Goal: Information Seeking & Learning: Compare options

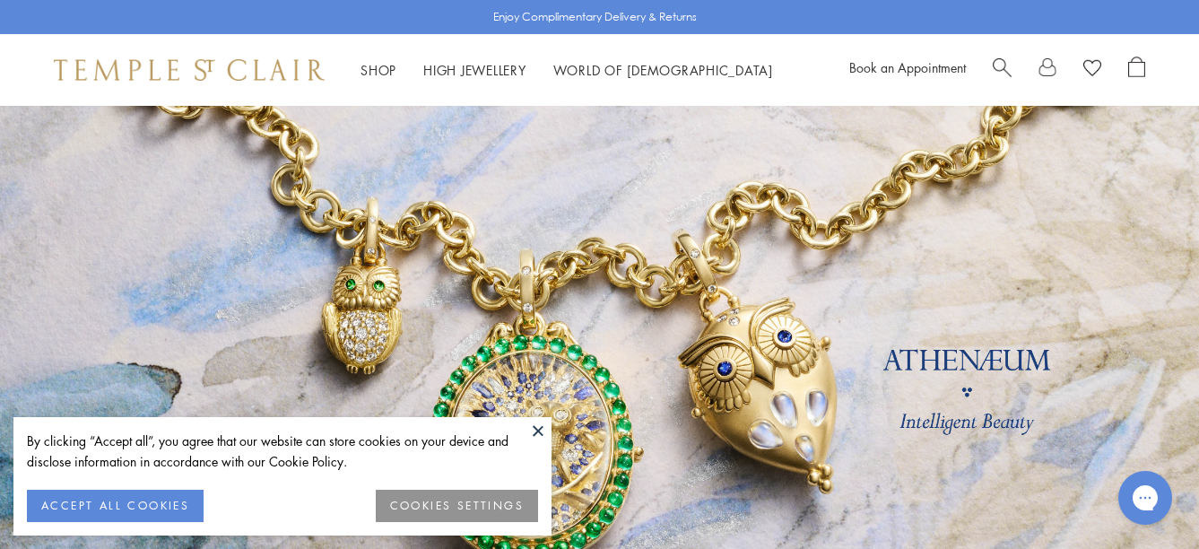
click at [1003, 64] on span "Search" at bounding box center [1002, 65] width 19 height 19
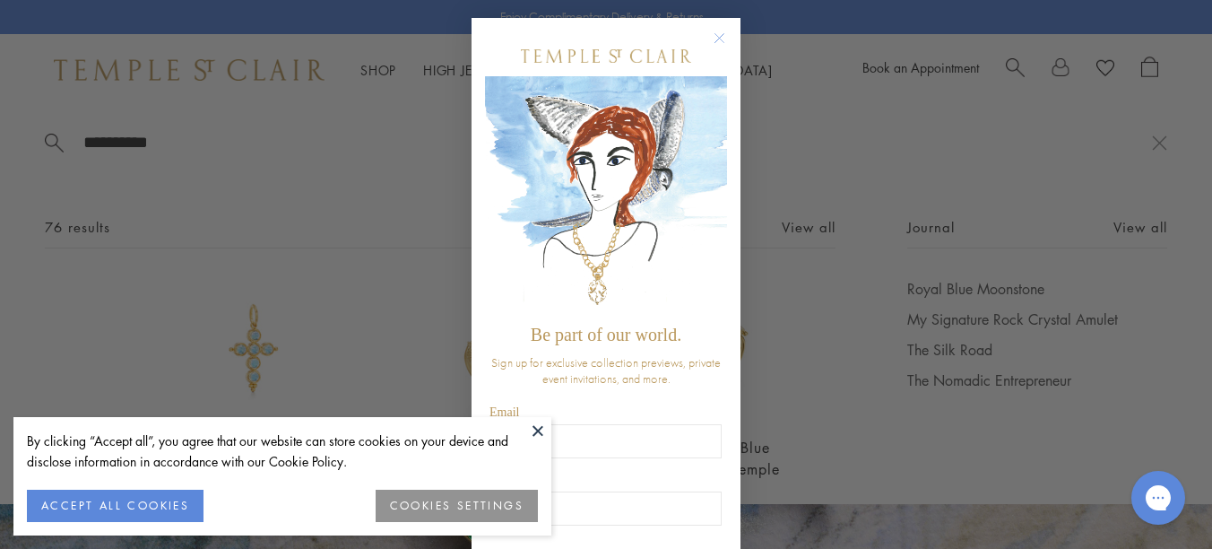
type input "**********"
click at [709, 39] on circle "Close dialog" at bounding box center [720, 39] width 22 height 22
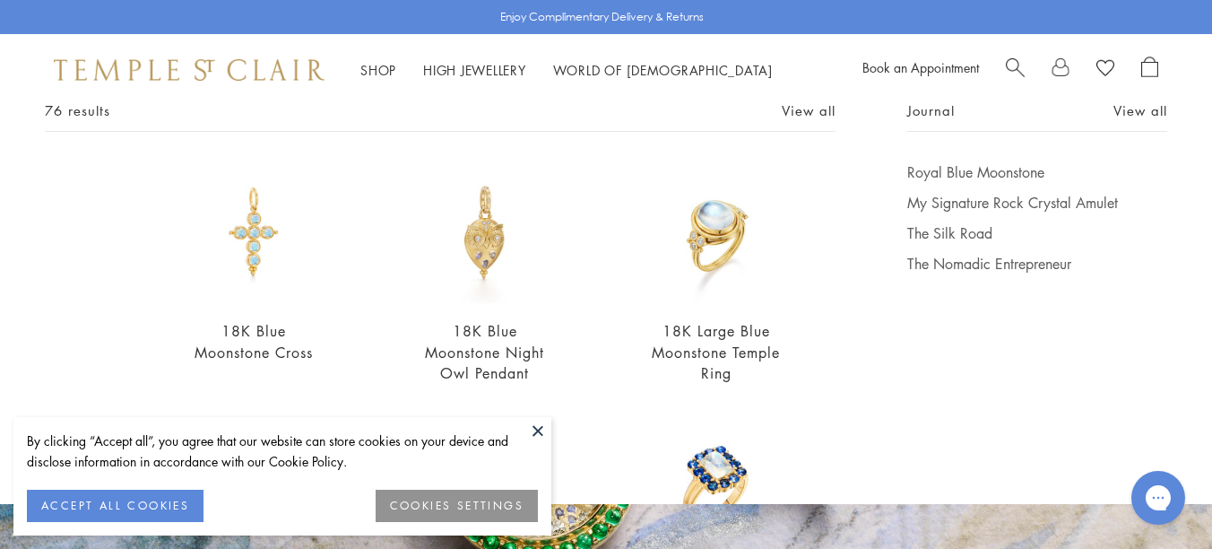
scroll to position [122, 0]
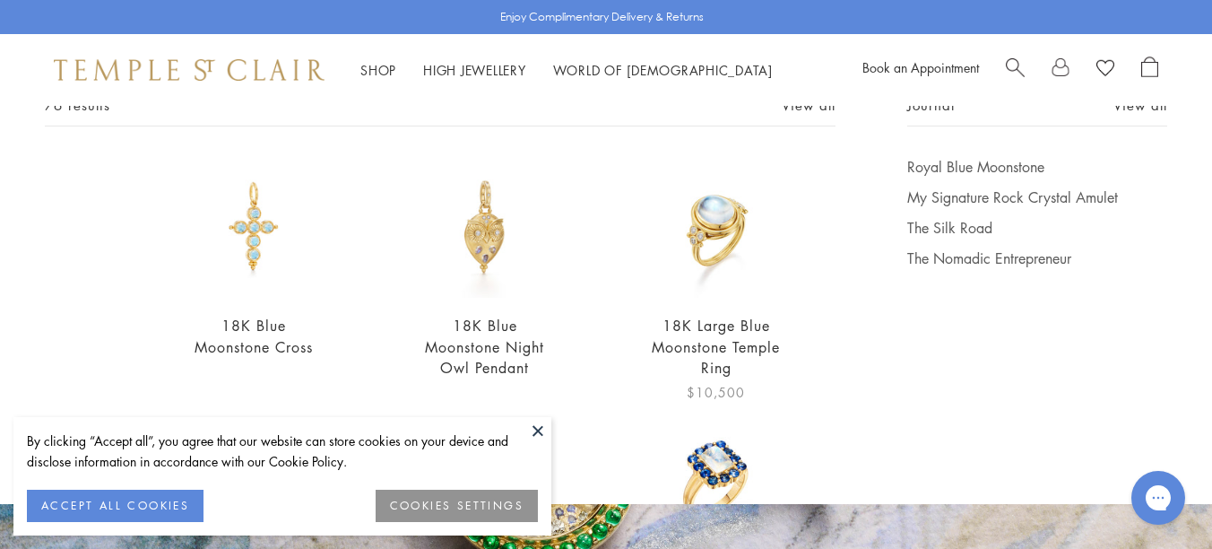
click at [704, 216] on img at bounding box center [717, 228] width 142 height 142
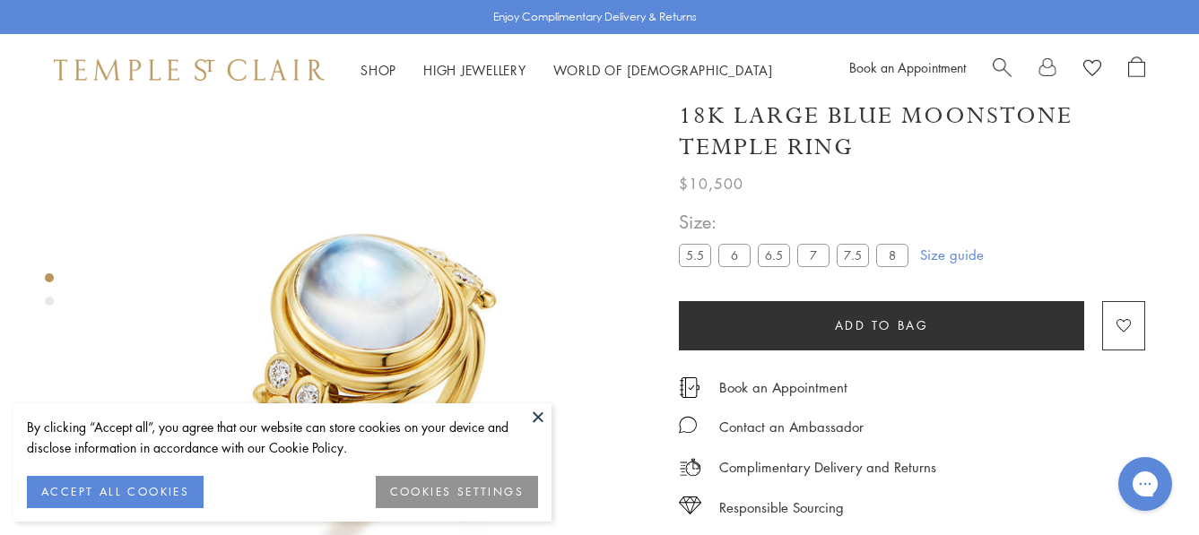
scroll to position [45, 0]
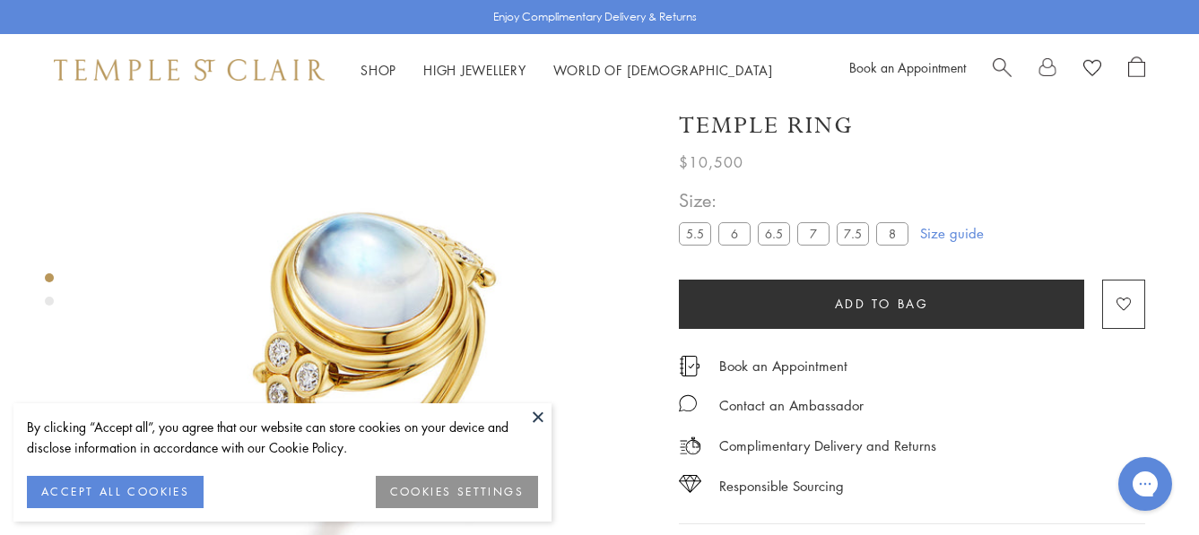
click at [1156, 172] on div "18K Large Blue Moonstone Temple Ring $10,500 This is the first ring Temple ever…" at bounding box center [939, 353] width 520 height 585
click at [541, 416] on button at bounding box center [538, 417] width 27 height 27
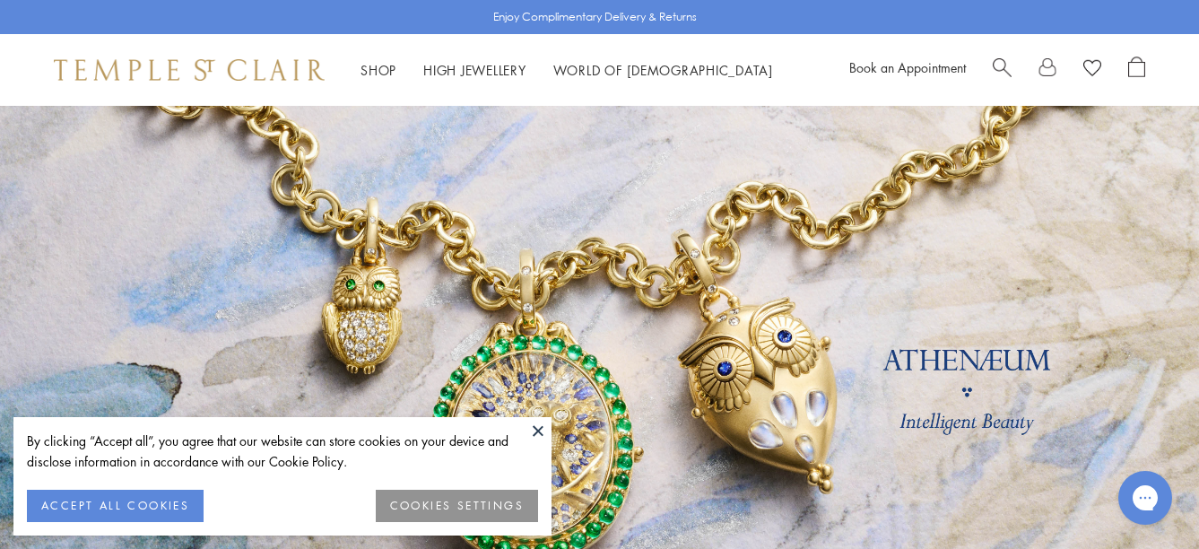
click at [1001, 65] on span "Search" at bounding box center [1002, 65] width 19 height 19
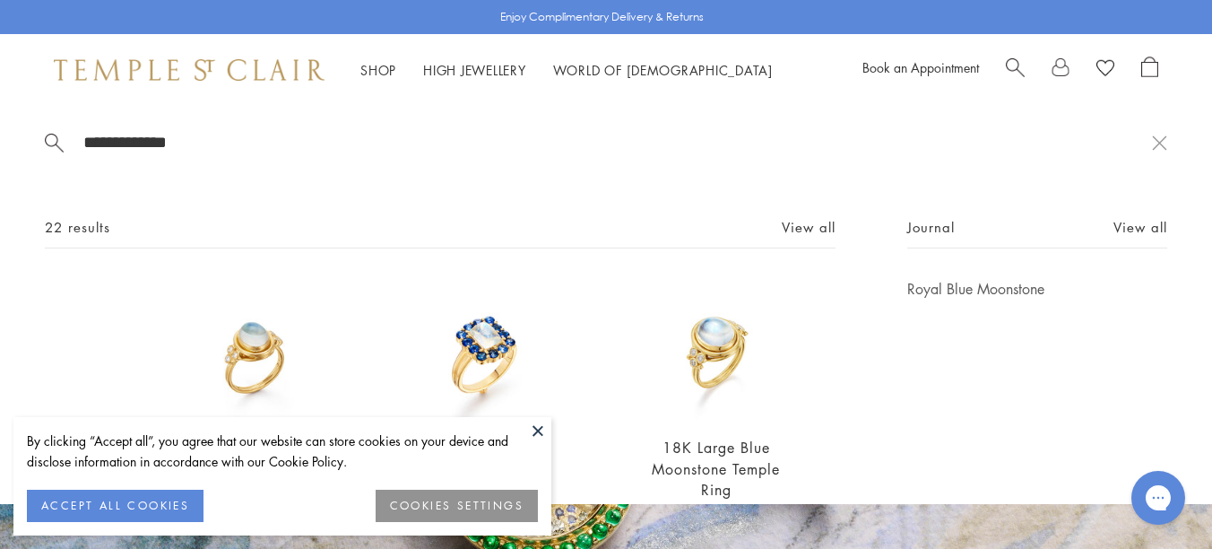
type input "**********"
click at [530, 430] on button at bounding box center [538, 430] width 27 height 27
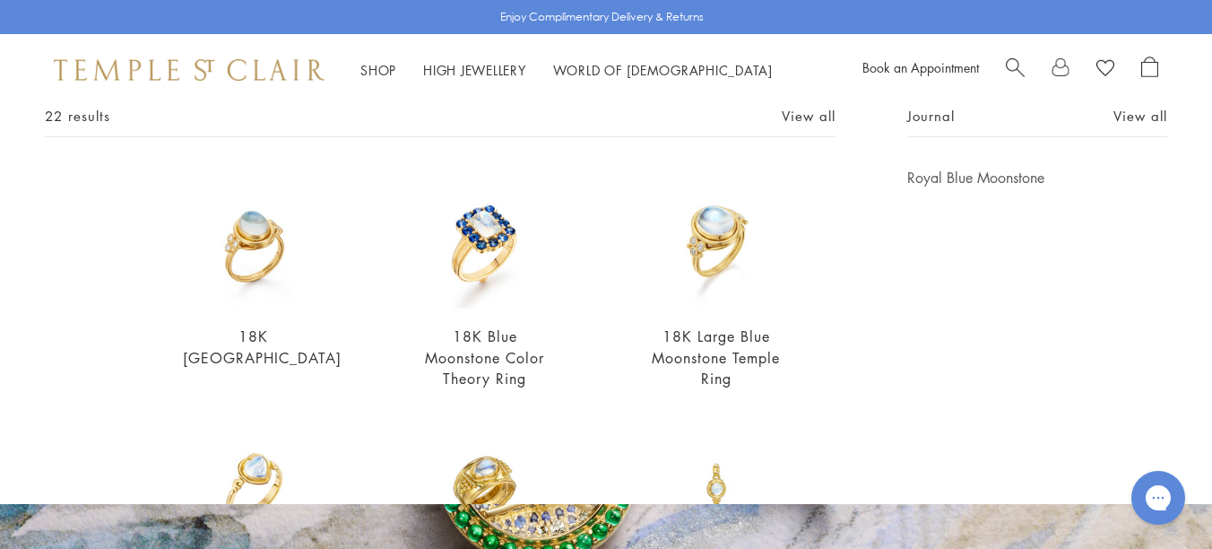
scroll to position [64, 0]
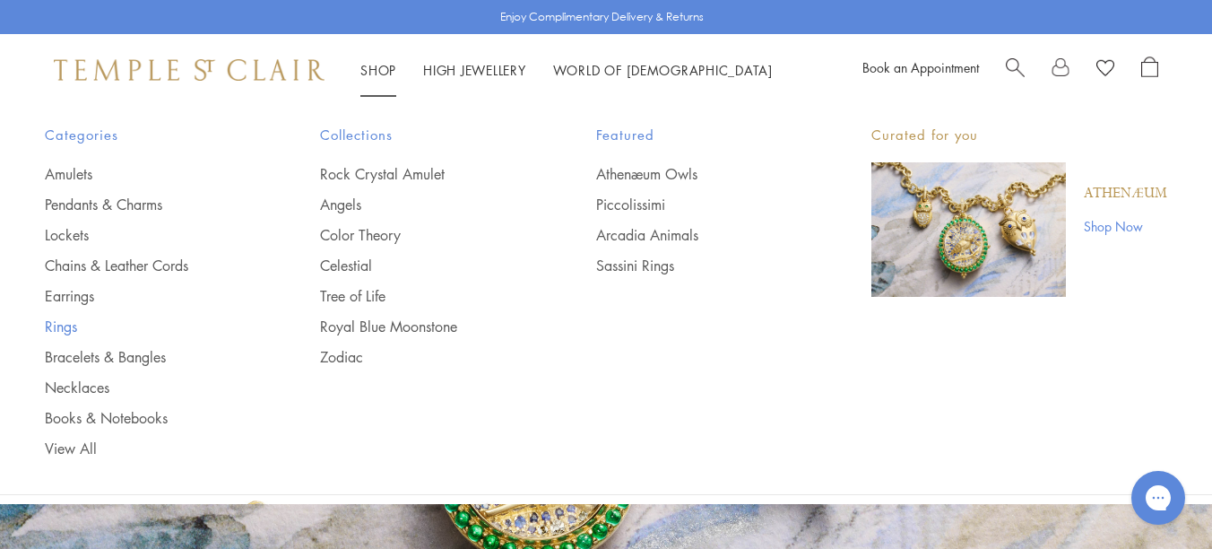
click at [51, 326] on link "Rings" at bounding box center [147, 327] width 204 height 20
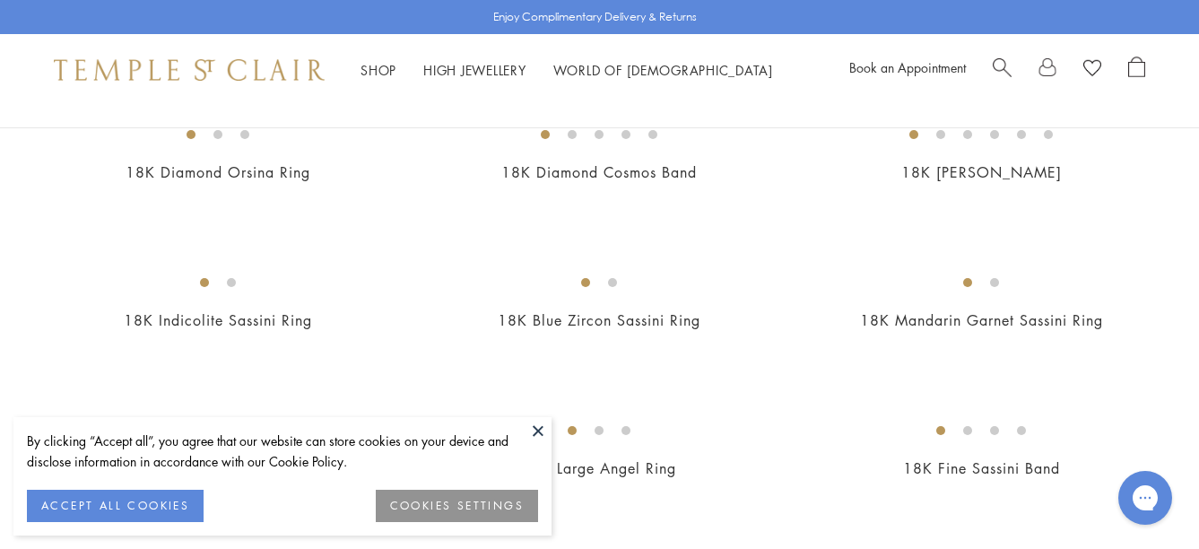
scroll to position [514, 0]
click at [533, 427] on button at bounding box center [538, 430] width 27 height 27
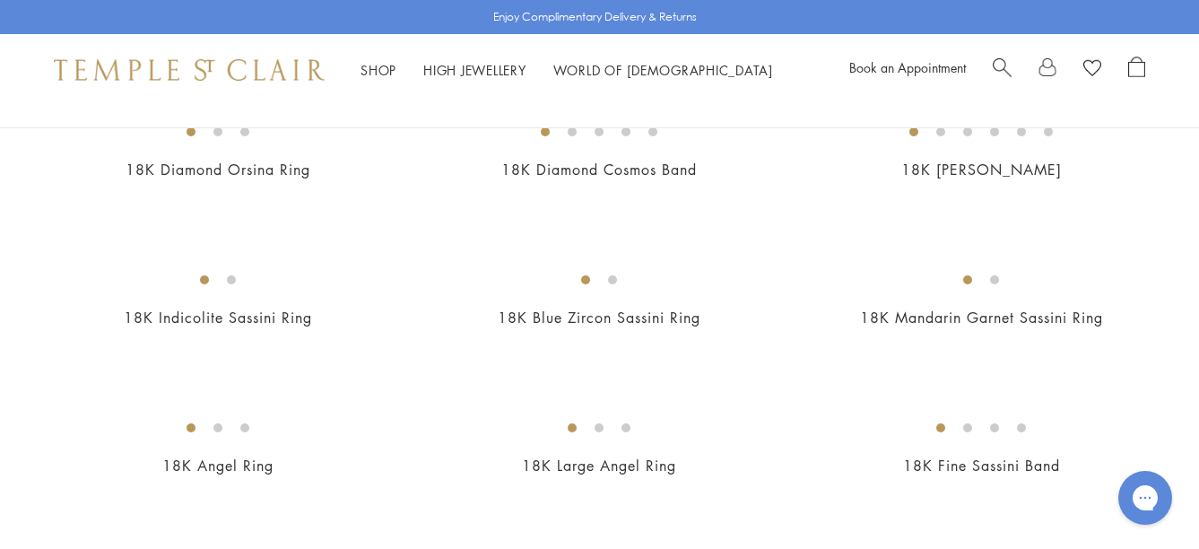
click at [0, 0] on img at bounding box center [0, 0] width 0 height 0
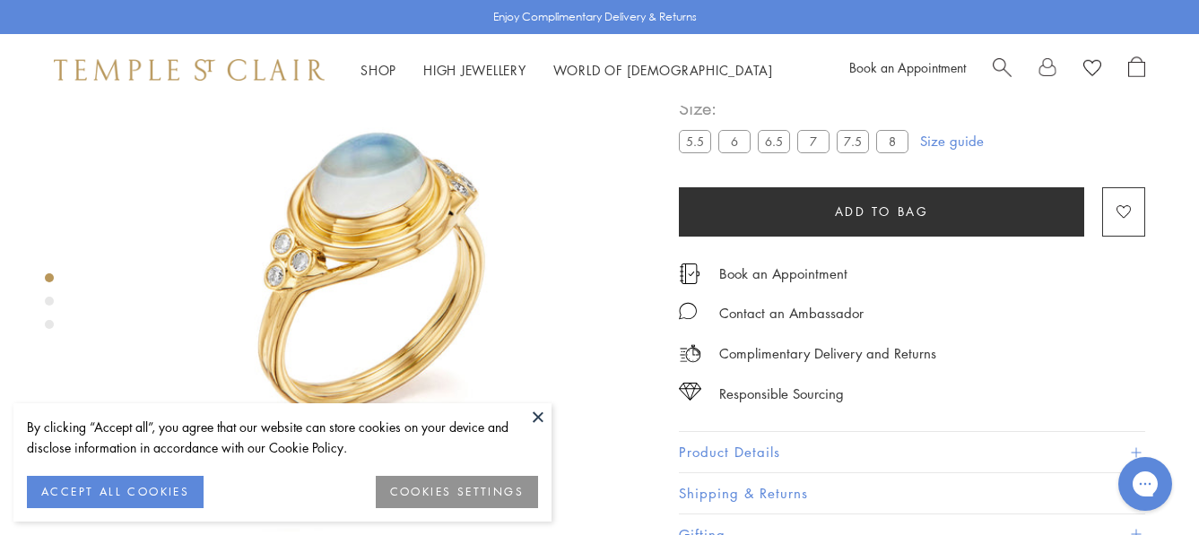
click at [529, 412] on button at bounding box center [538, 417] width 27 height 27
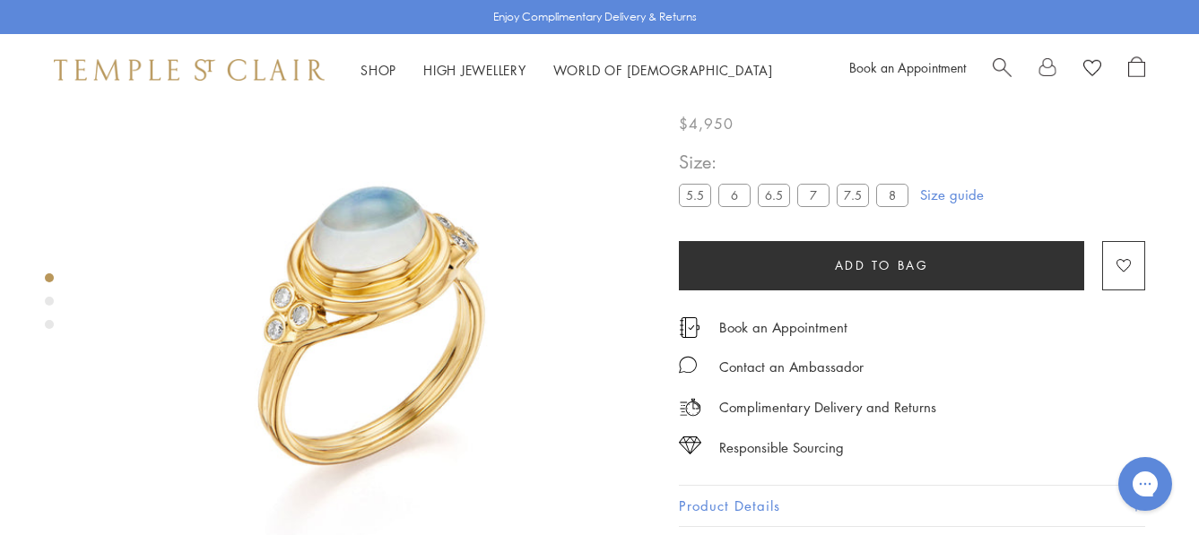
scroll to position [51, 0]
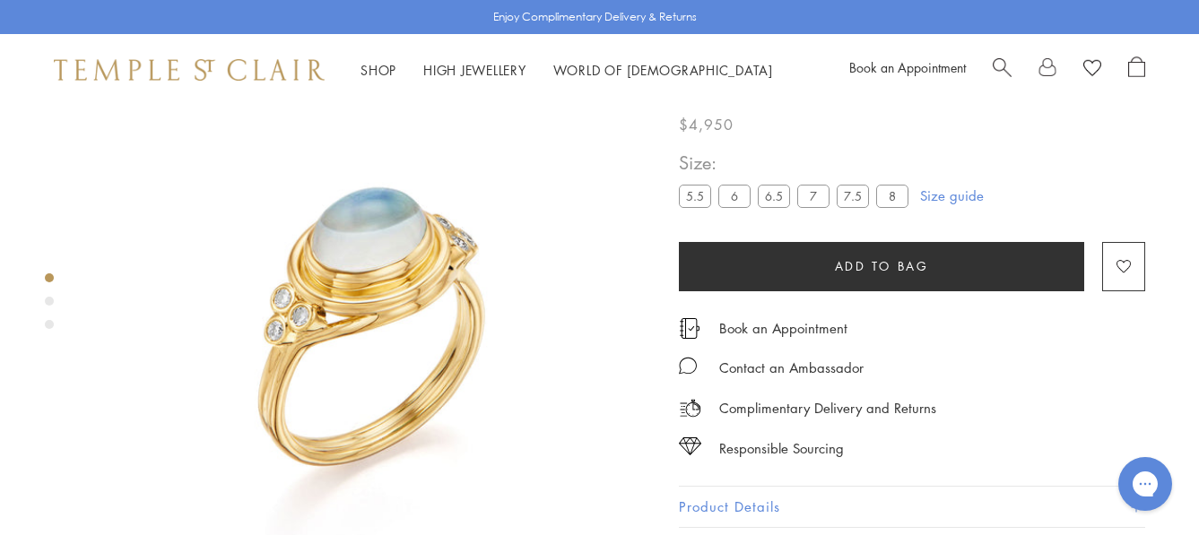
click at [48, 305] on div "Product gallery navigation" at bounding box center [49, 301] width 9 height 9
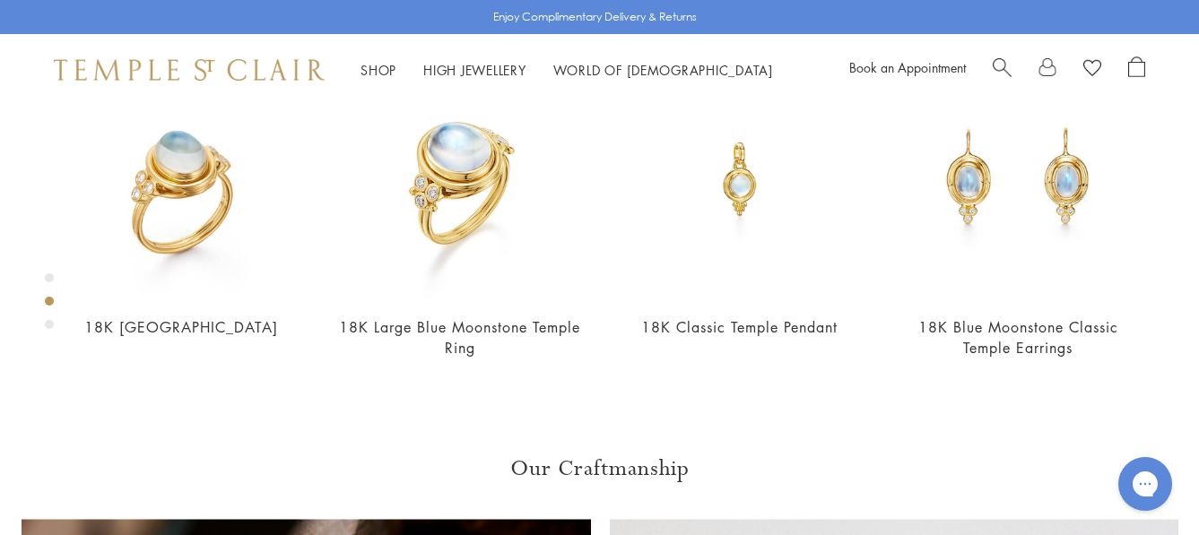
scroll to position [732, 0]
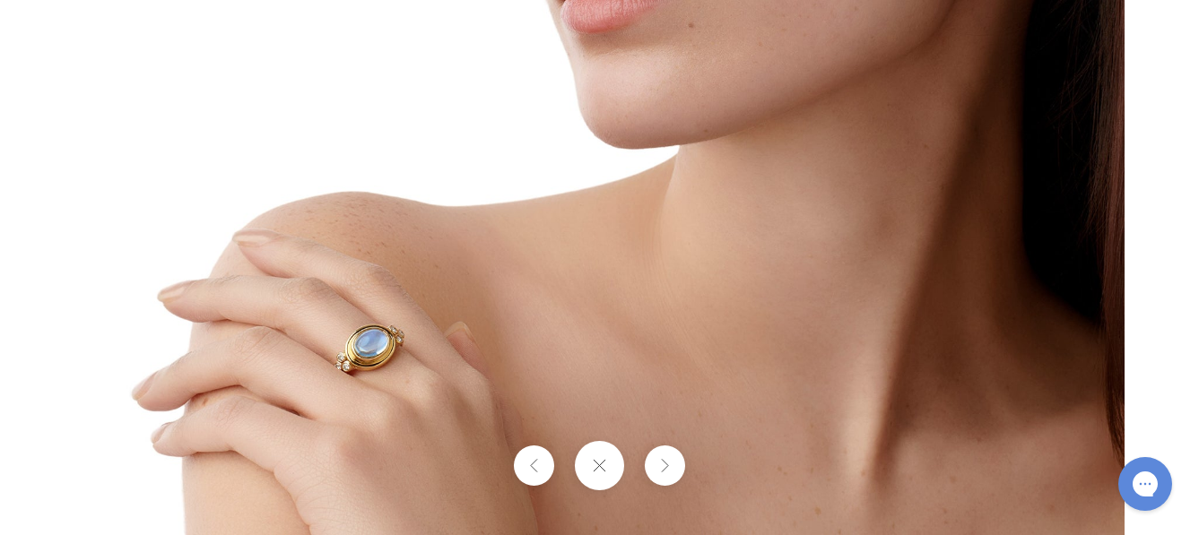
click at [596, 471] on button at bounding box center [599, 465] width 49 height 49
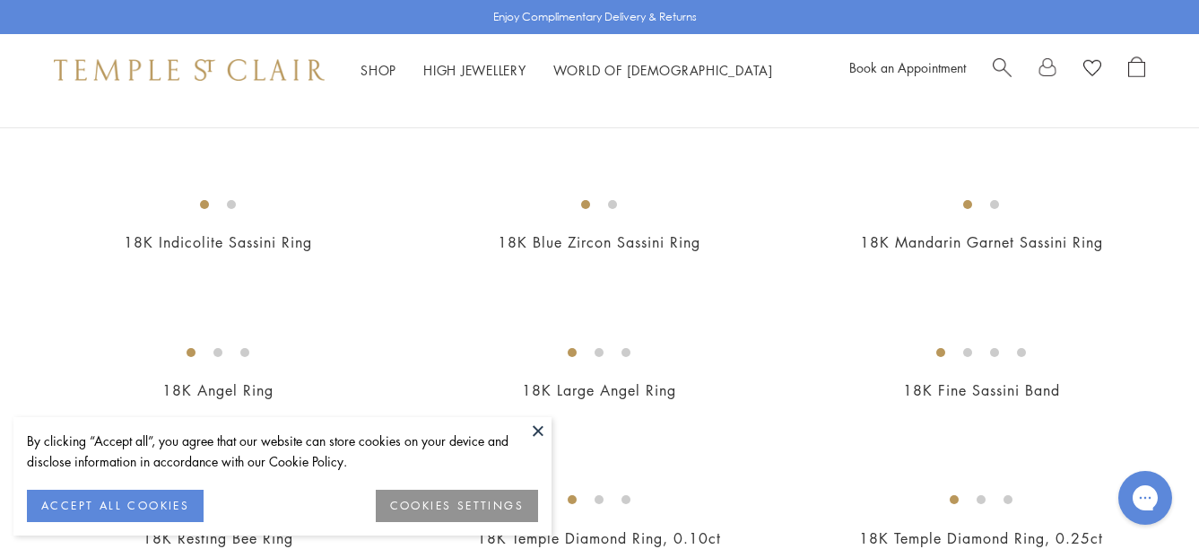
scroll to position [590, 0]
click at [543, 433] on button at bounding box center [538, 430] width 27 height 27
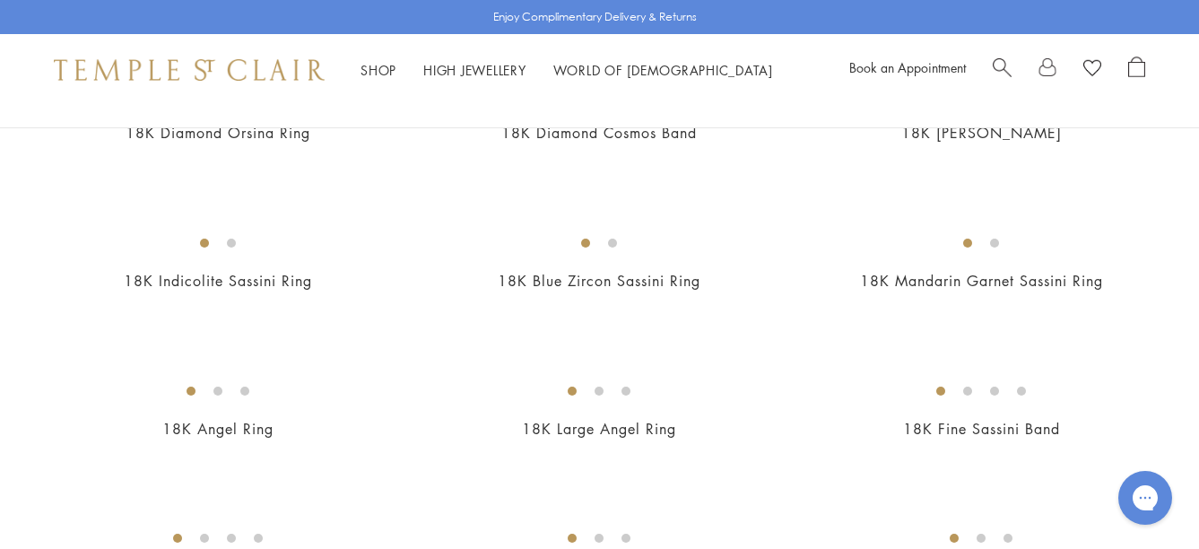
scroll to position [516, 0]
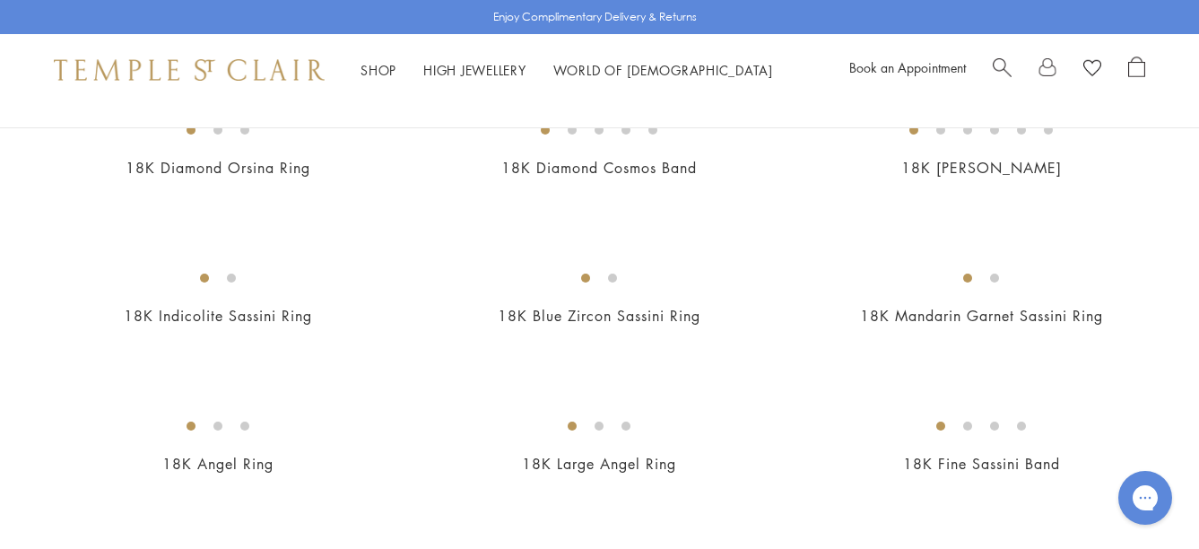
click at [0, 0] on img at bounding box center [0, 0] width 0 height 0
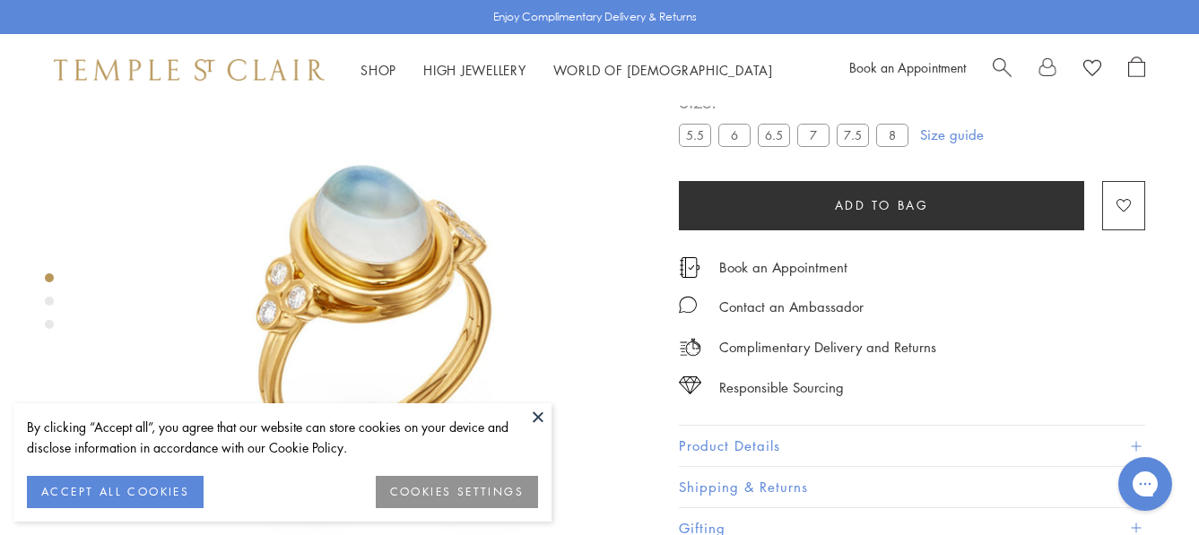
scroll to position [116, 0]
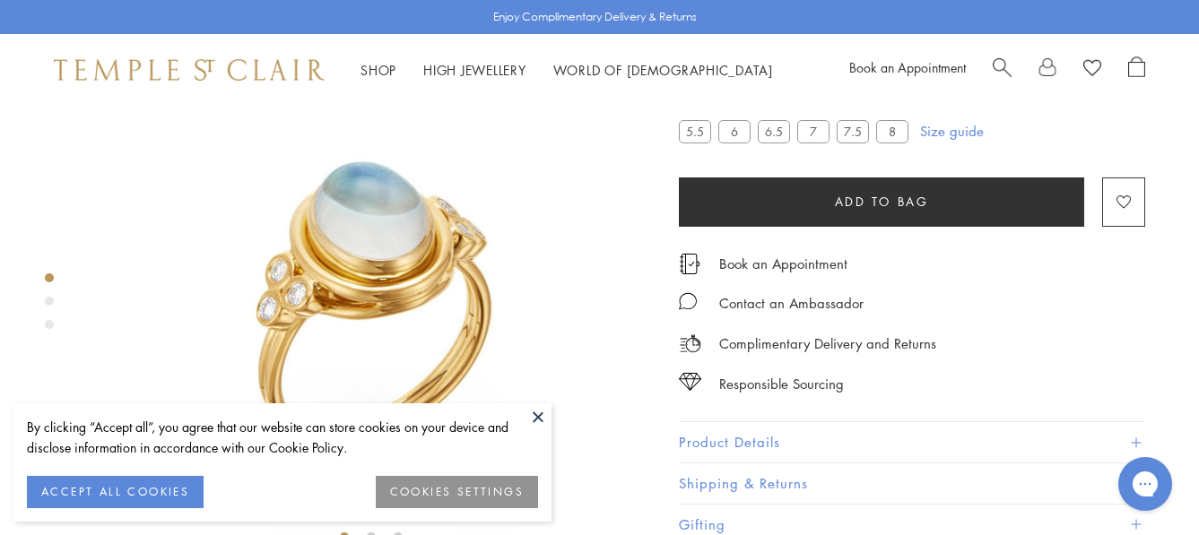
click at [545, 420] on button at bounding box center [538, 417] width 27 height 27
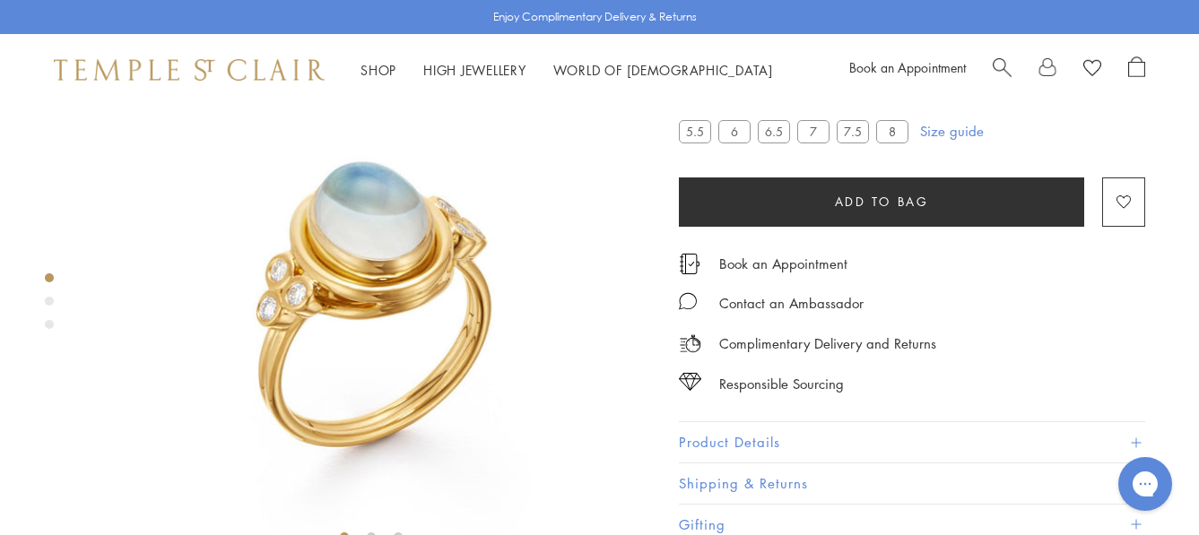
click at [50, 305] on div "Product gallery navigation" at bounding box center [49, 301] width 9 height 9
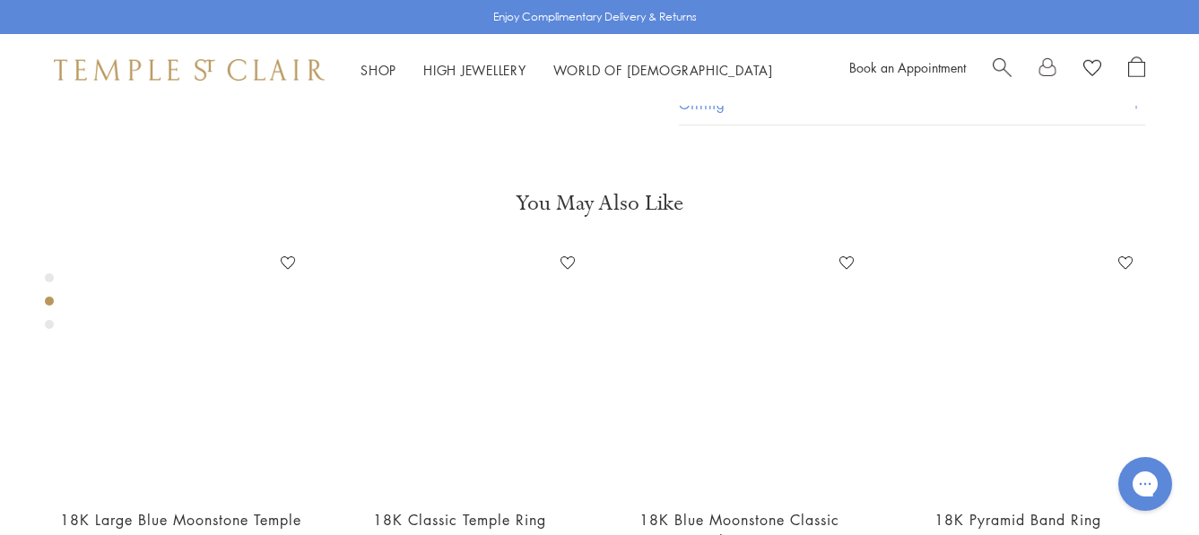
scroll to position [596, 0]
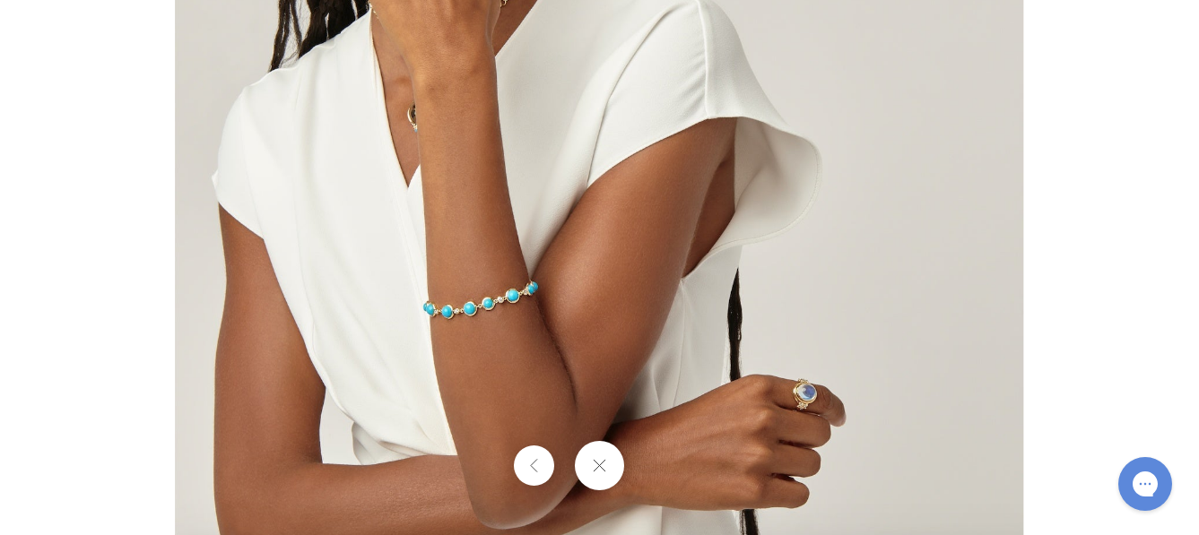
click at [534, 464] on button at bounding box center [534, 466] width 40 height 40
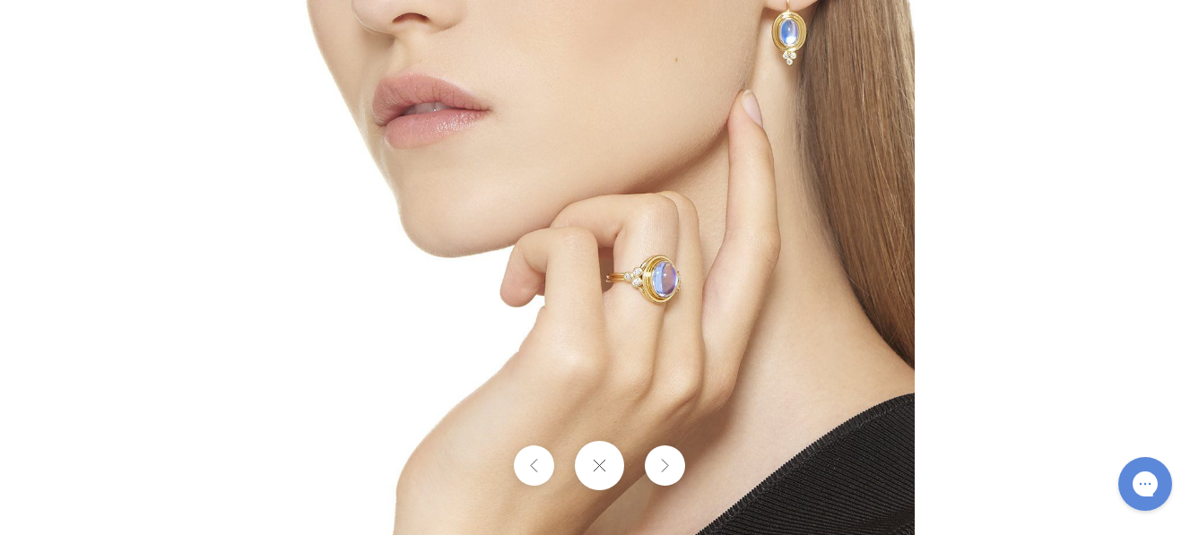
click at [669, 293] on img at bounding box center [600, 268] width 630 height 630
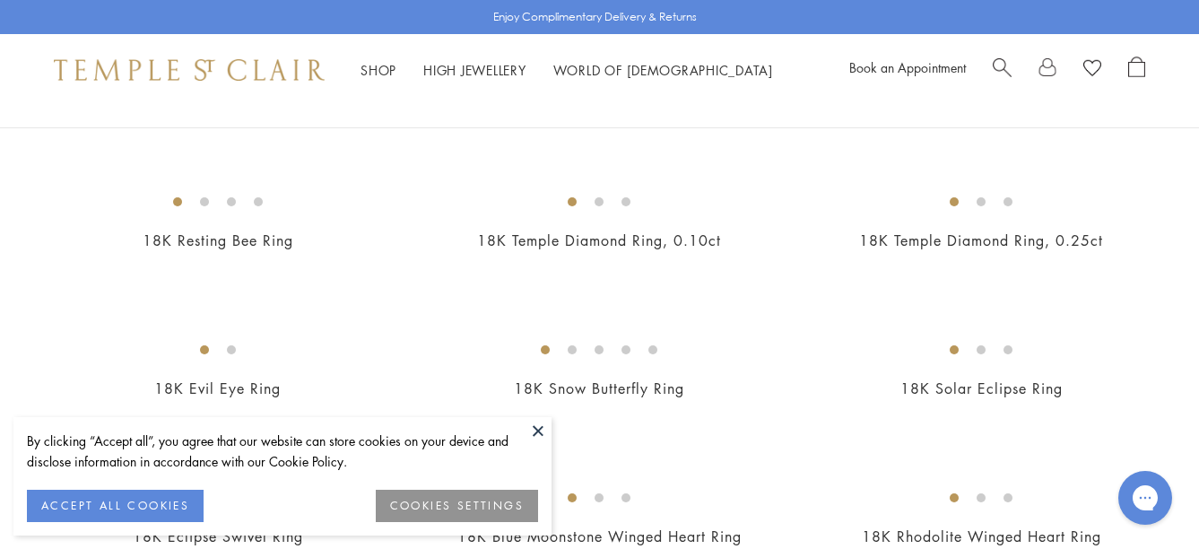
scroll to position [889, 0]
click at [1003, 71] on span "Search" at bounding box center [1002, 65] width 19 height 19
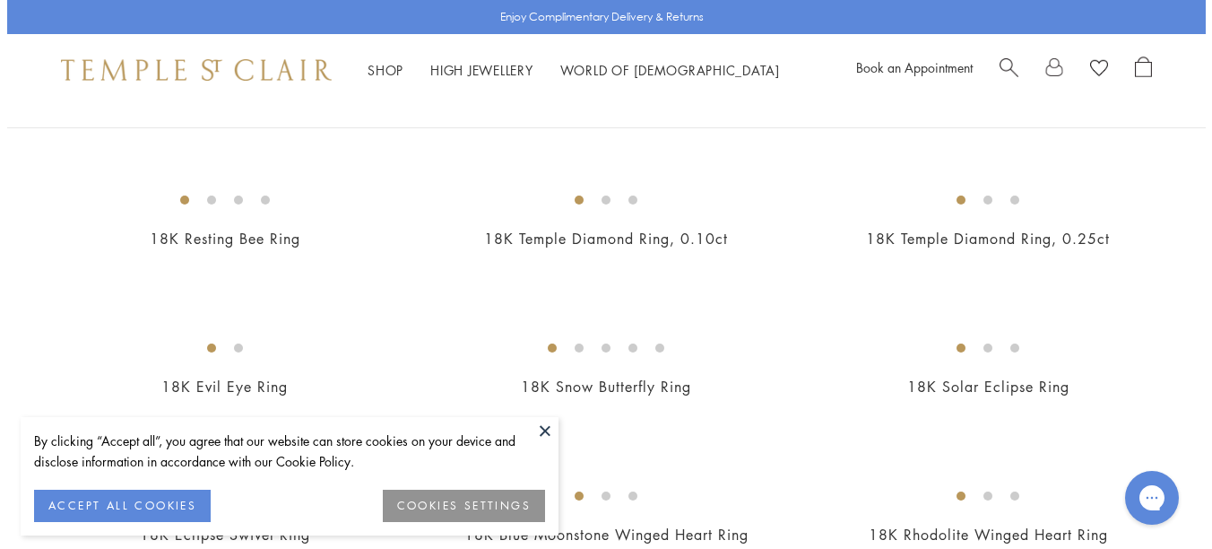
scroll to position [893, 0]
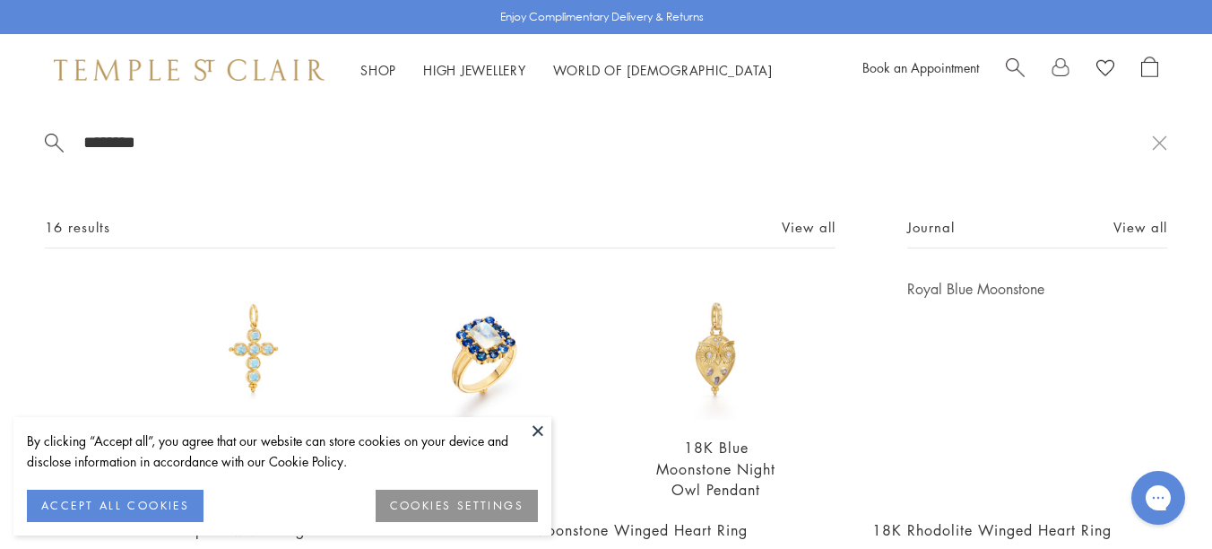
type input "********"
click at [545, 426] on button at bounding box center [538, 430] width 27 height 27
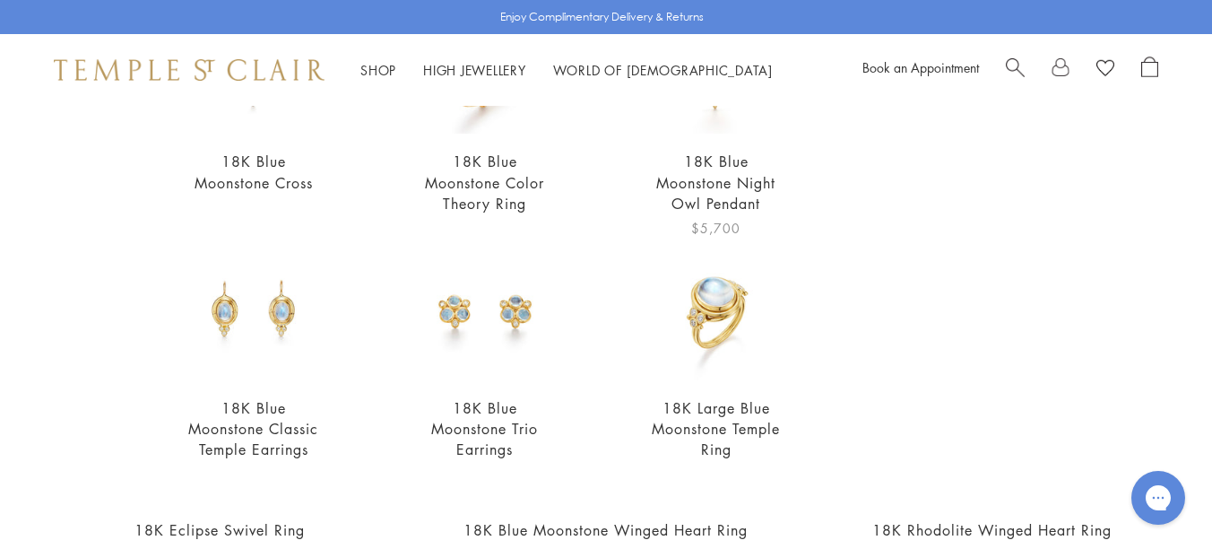
scroll to position [285, 0]
click at [703, 315] on img at bounding box center [717, 310] width 142 height 142
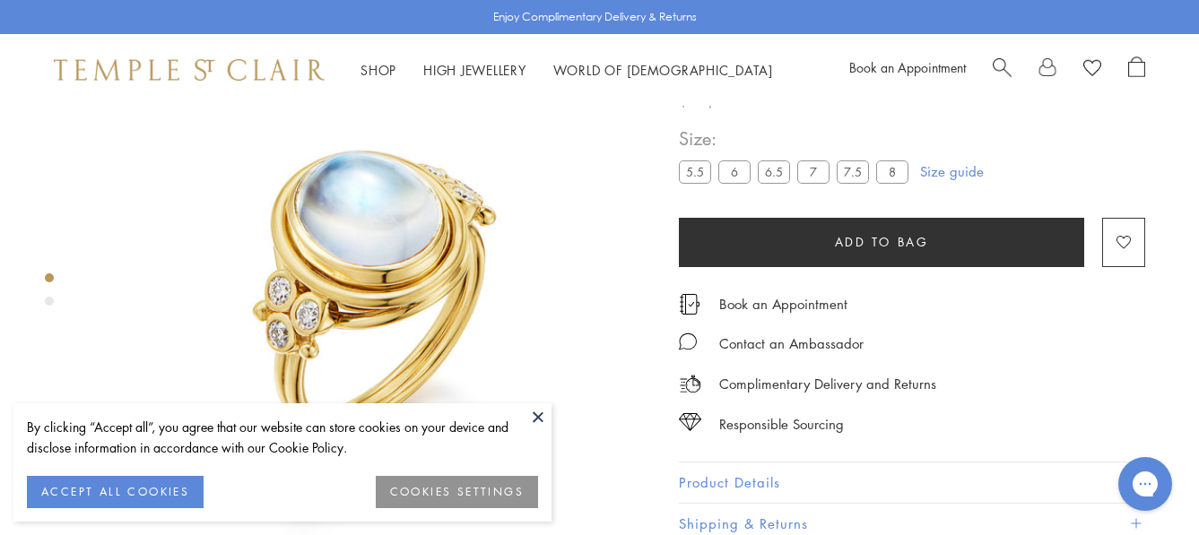
scroll to position [109, 0]
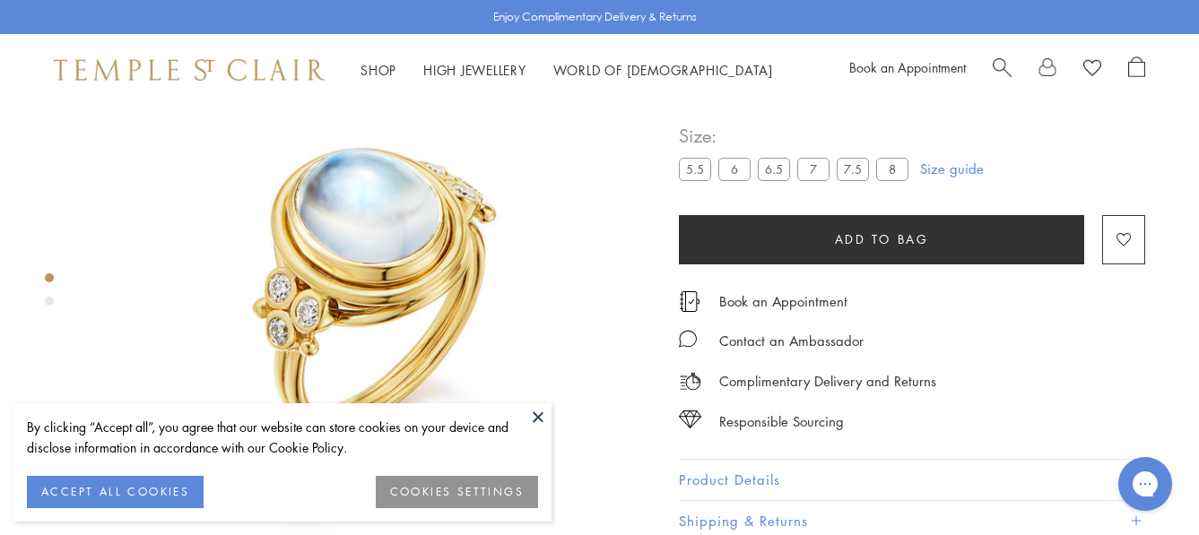
click at [538, 421] on button at bounding box center [538, 417] width 27 height 27
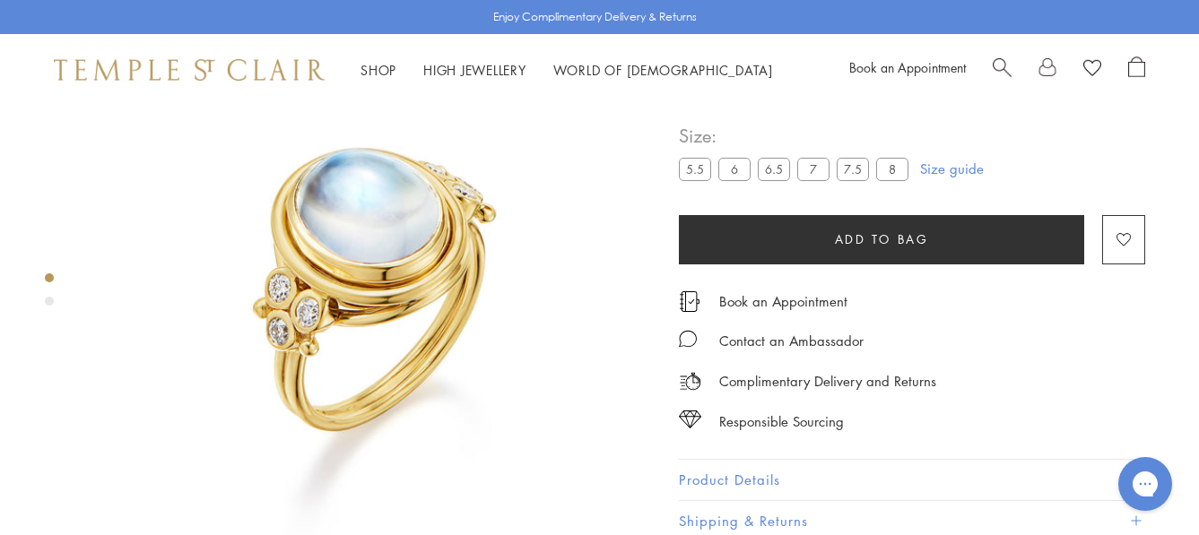
click at [49, 307] on div "Product gallery navigation" at bounding box center [49, 294] width 9 height 51
click at [48, 300] on div "Product gallery navigation" at bounding box center [49, 301] width 9 height 9
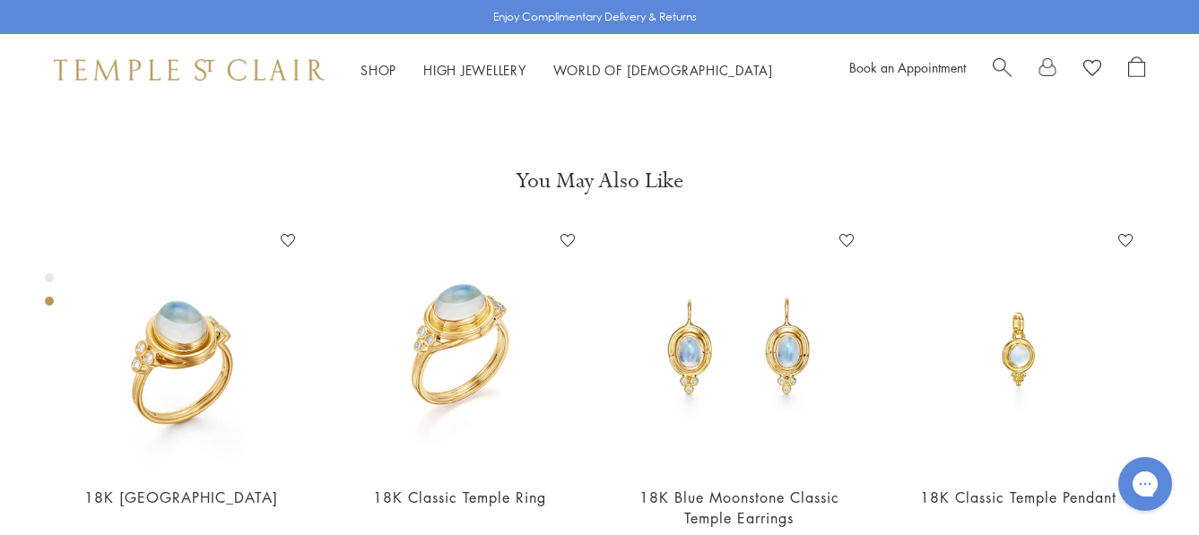
scroll to position [596, 0]
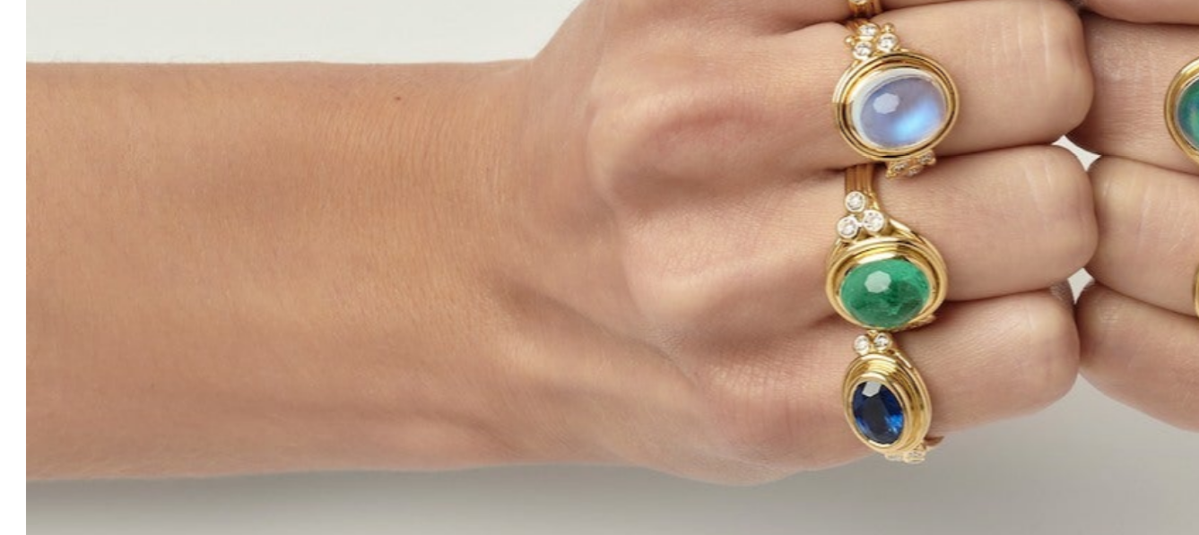
click at [555, 253] on img at bounding box center [600, 252] width 848 height 851
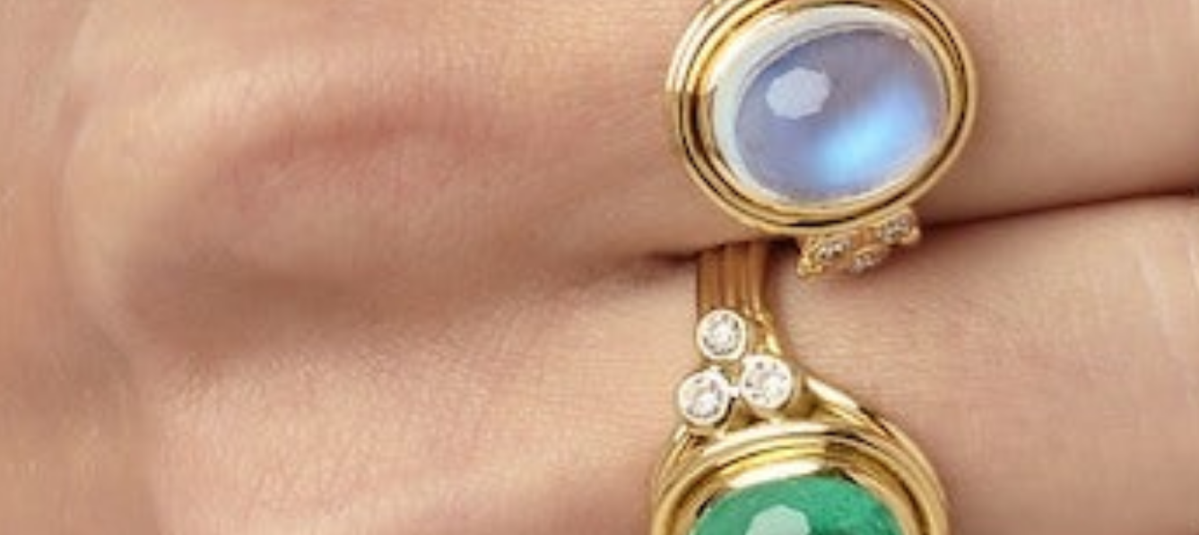
click at [514, 281] on img at bounding box center [665, 252] width 2086 height 2095
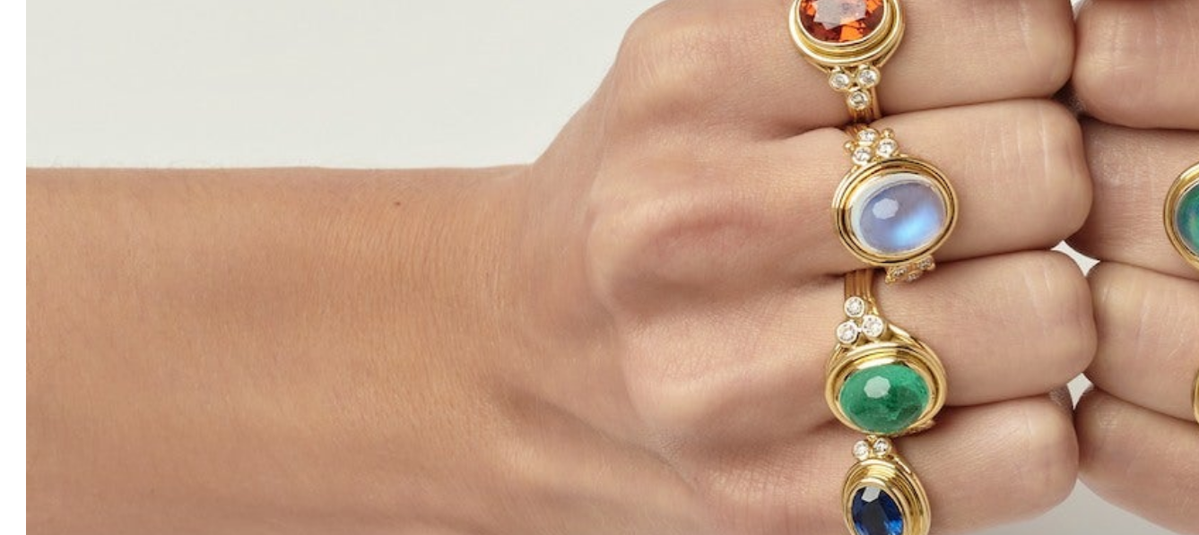
click at [515, 277] on img at bounding box center [599, 295] width 847 height 851
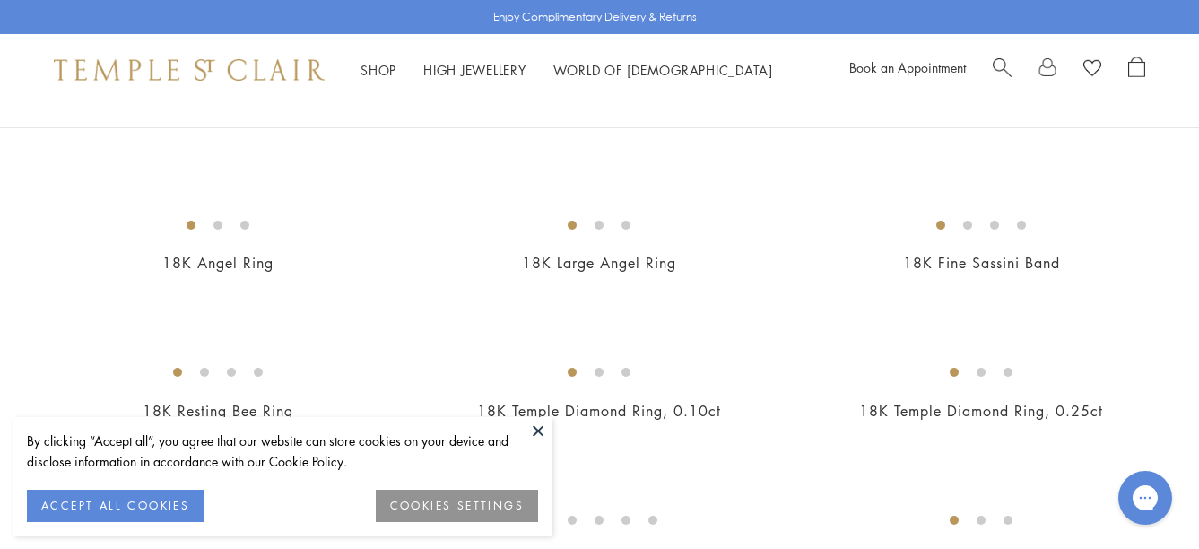
scroll to position [716, 0]
click at [0, 0] on img at bounding box center [0, 0] width 0 height 0
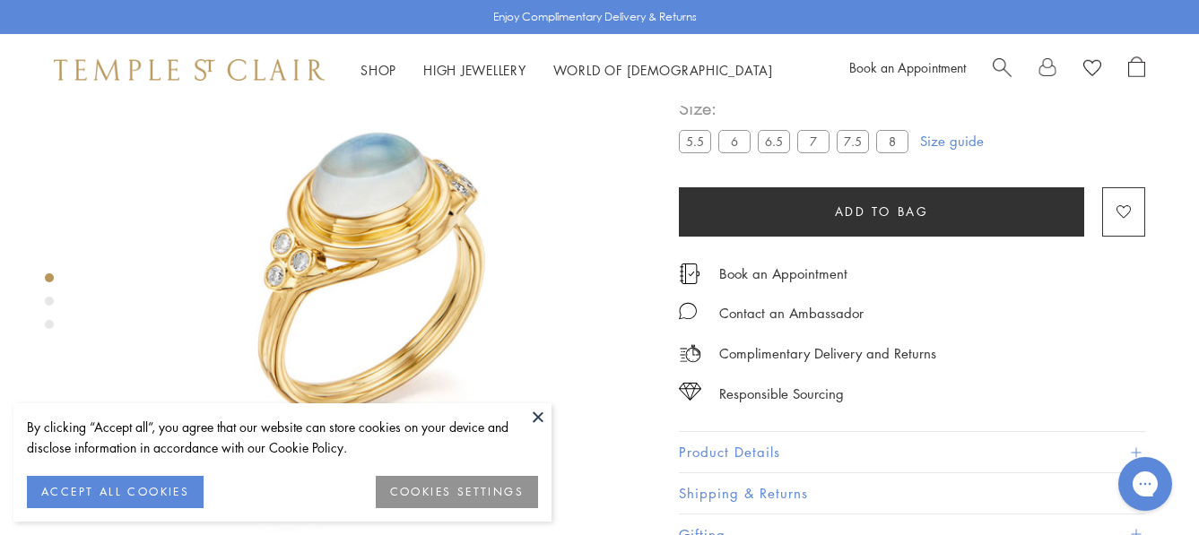
click at [545, 415] on button at bounding box center [538, 417] width 27 height 27
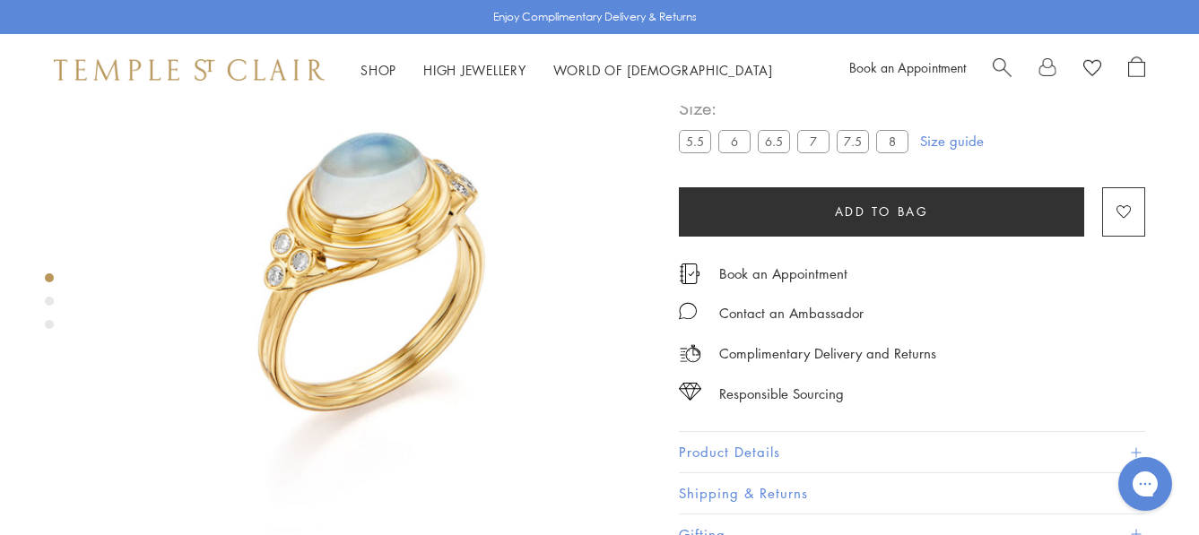
click at [48, 302] on div "Product gallery navigation" at bounding box center [49, 301] width 9 height 9
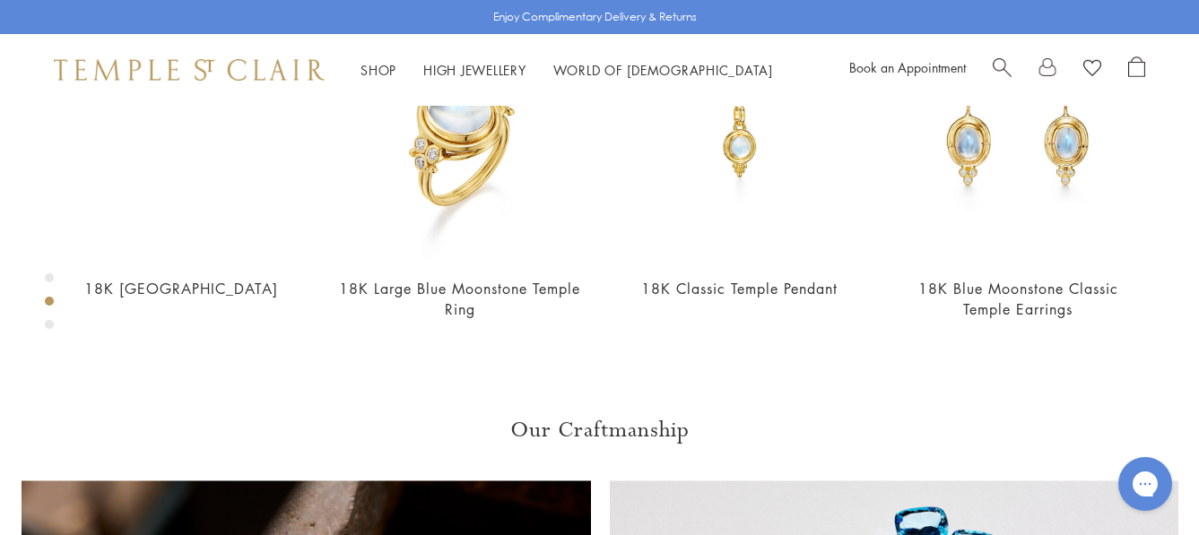
scroll to position [770, 0]
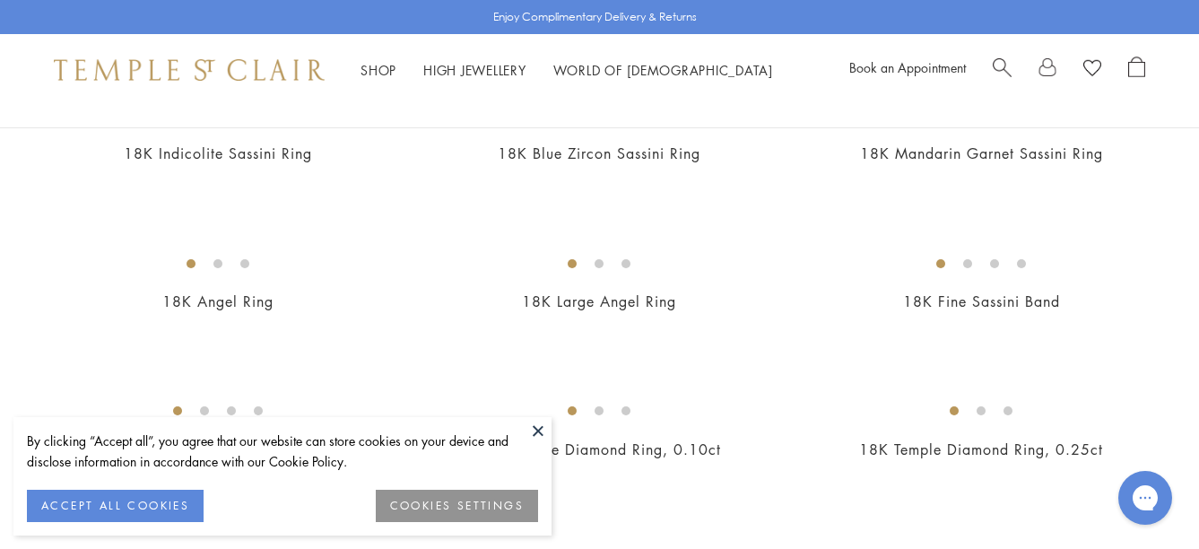
scroll to position [676, 0]
click at [0, 0] on img at bounding box center [0, 0] width 0 height 0
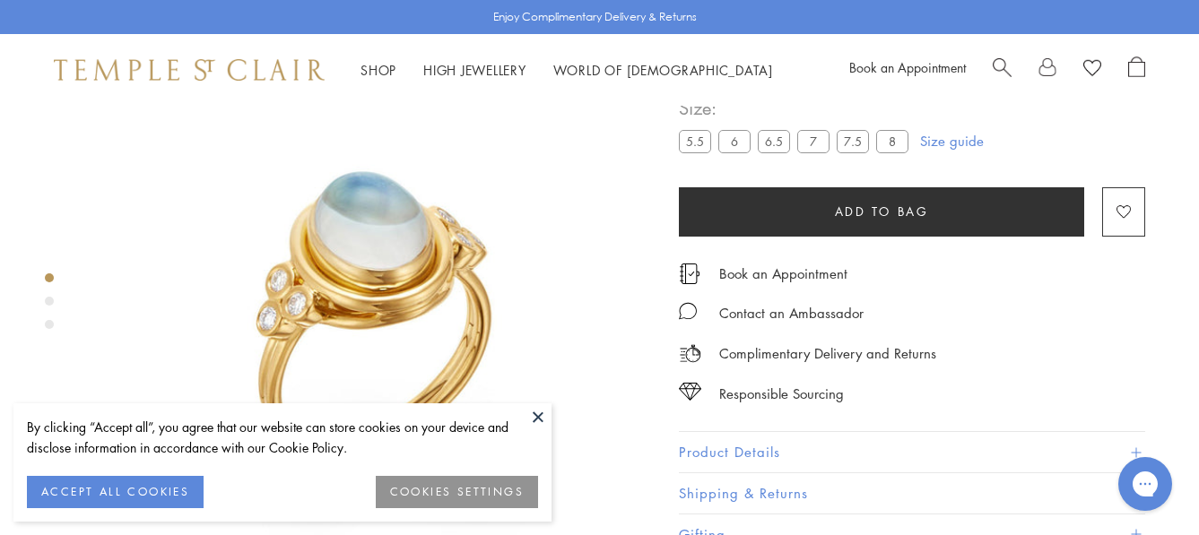
scroll to position [107, 0]
click at [541, 418] on button at bounding box center [538, 417] width 27 height 27
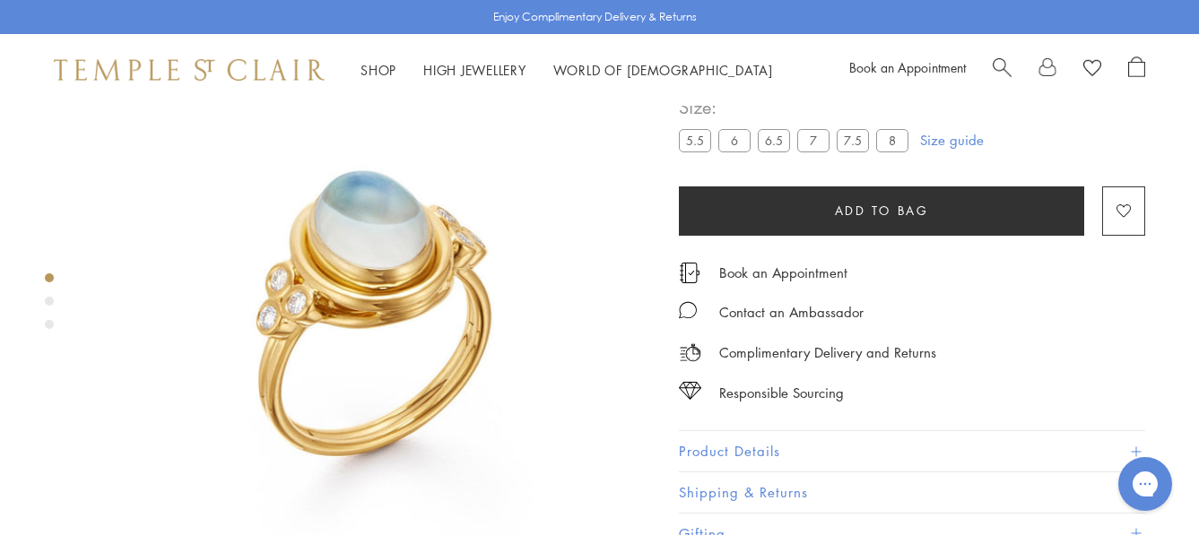
click at [48, 304] on div "Product gallery navigation" at bounding box center [49, 301] width 9 height 9
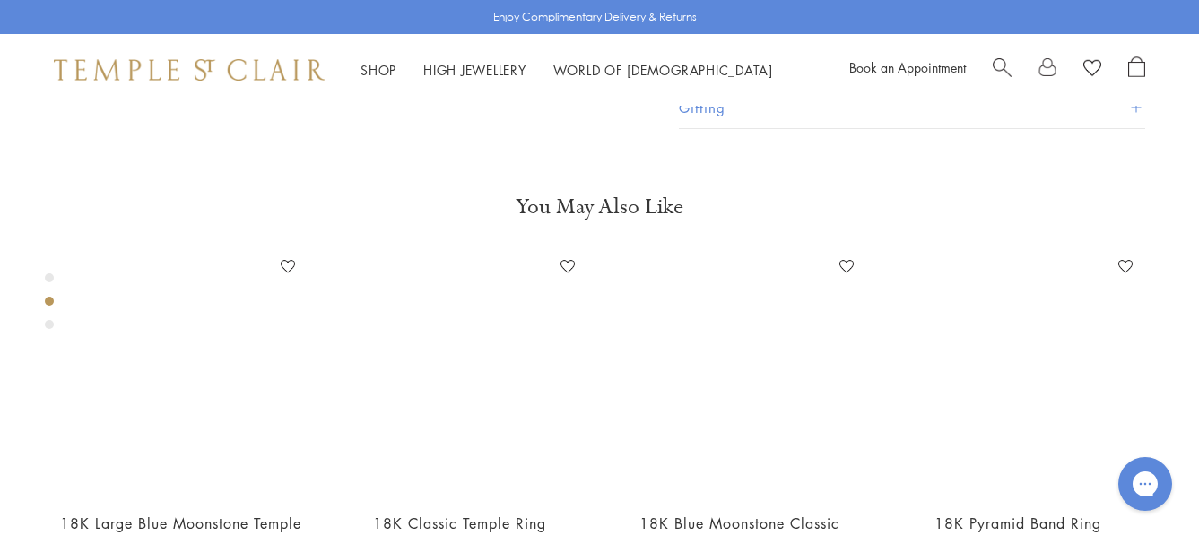
scroll to position [596, 0]
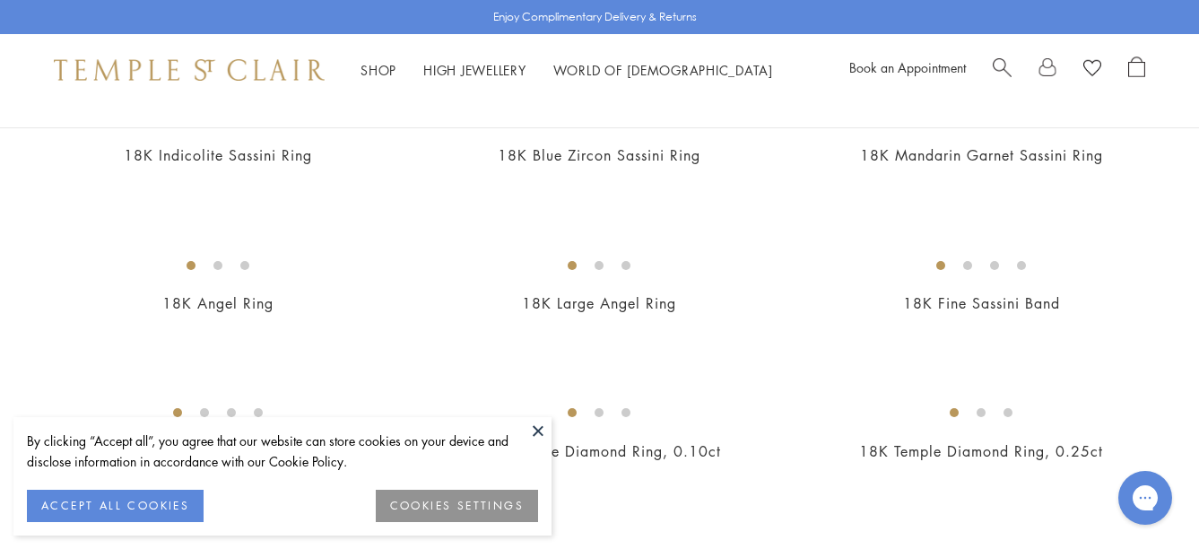
click at [1006, 75] on link "Search" at bounding box center [1002, 69] width 19 height 27
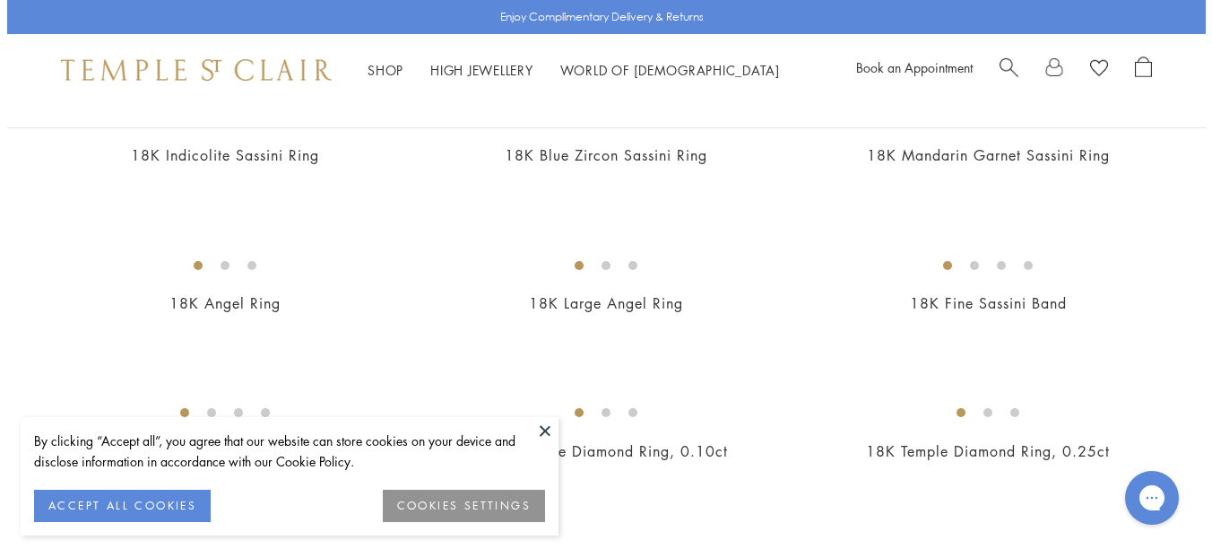
scroll to position [681, 0]
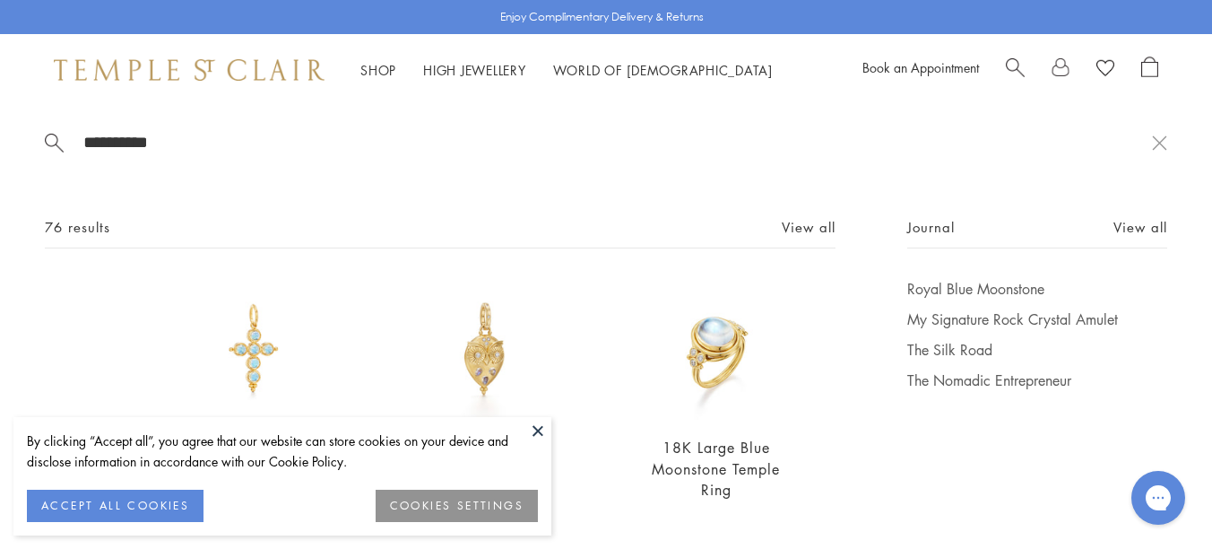
type input "**********"
click at [716, 342] on img at bounding box center [717, 350] width 142 height 142
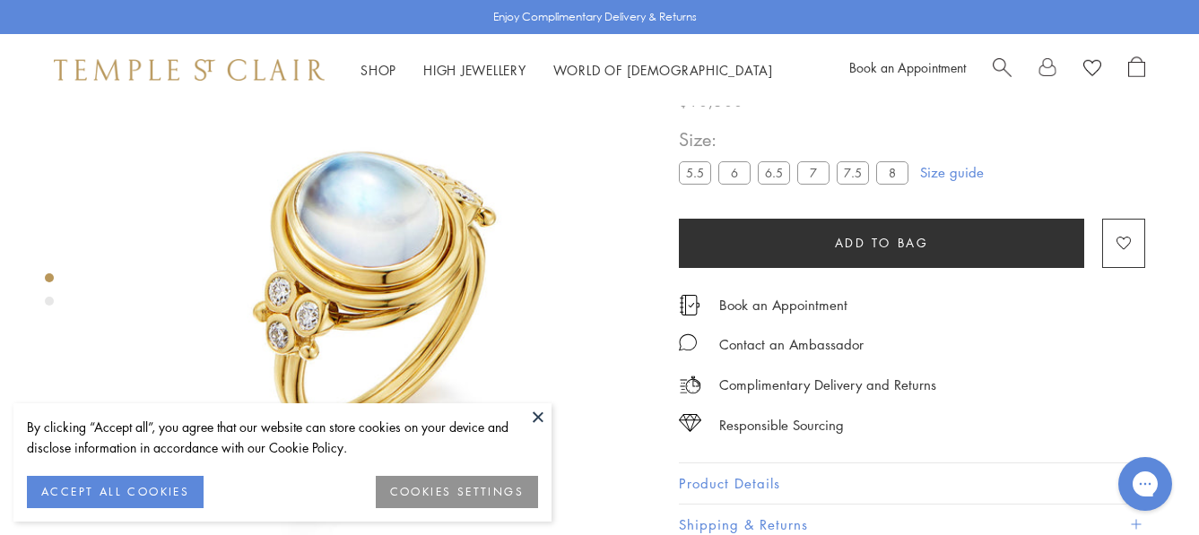
click at [526, 413] on button at bounding box center [538, 417] width 27 height 27
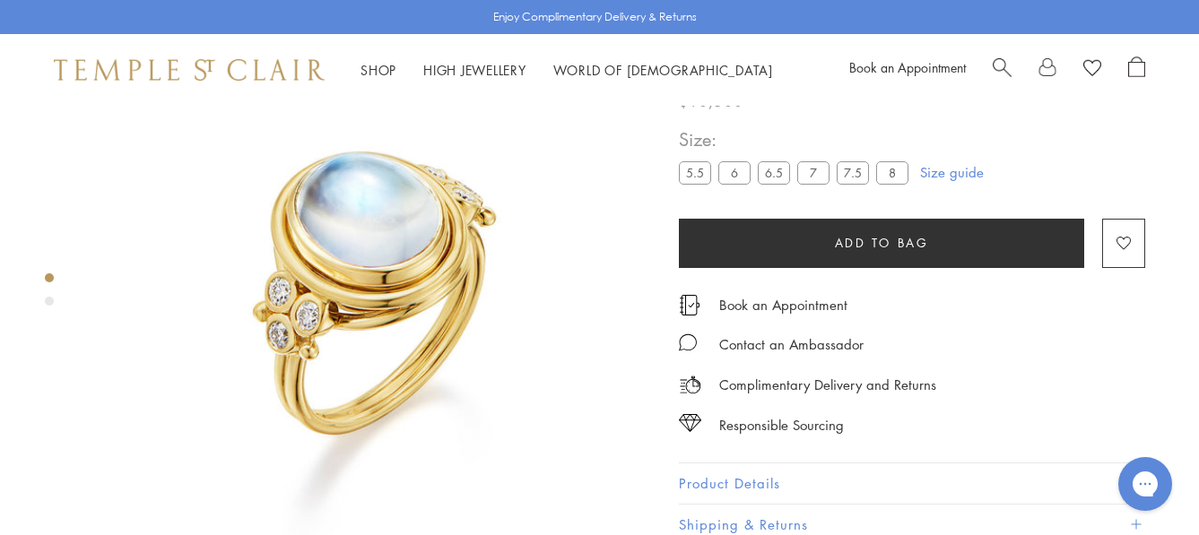
click at [50, 300] on div "Product gallery navigation" at bounding box center [49, 301] width 9 height 9
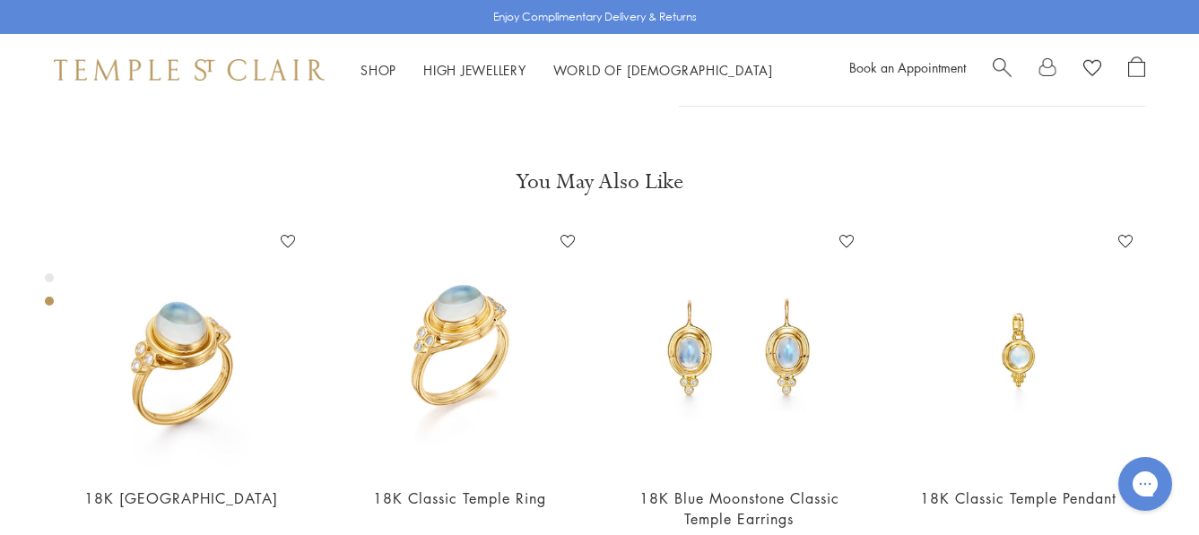
scroll to position [596, 0]
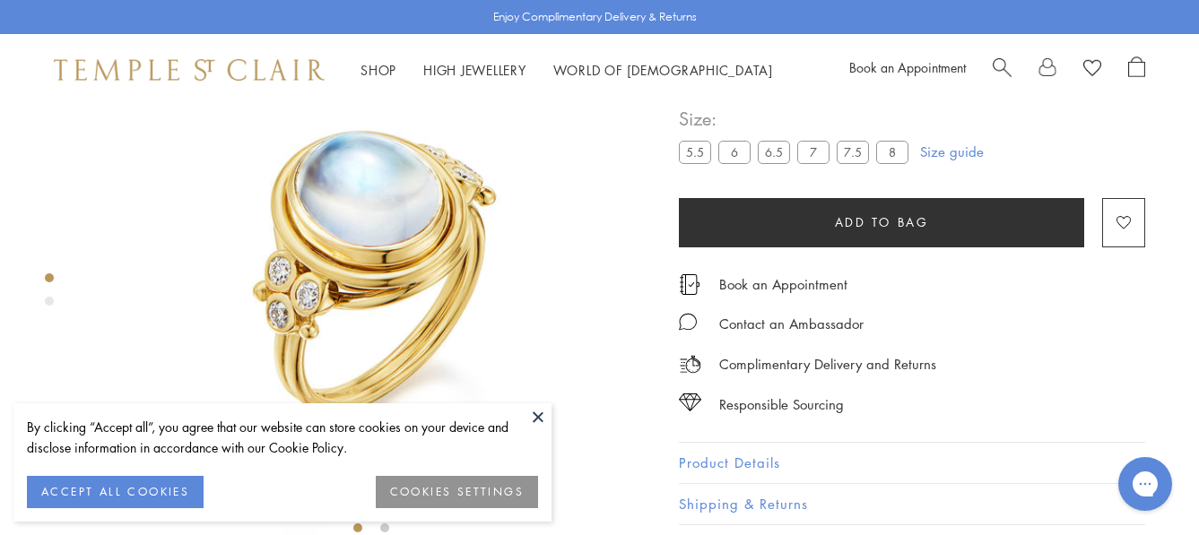
scroll to position [106, 0]
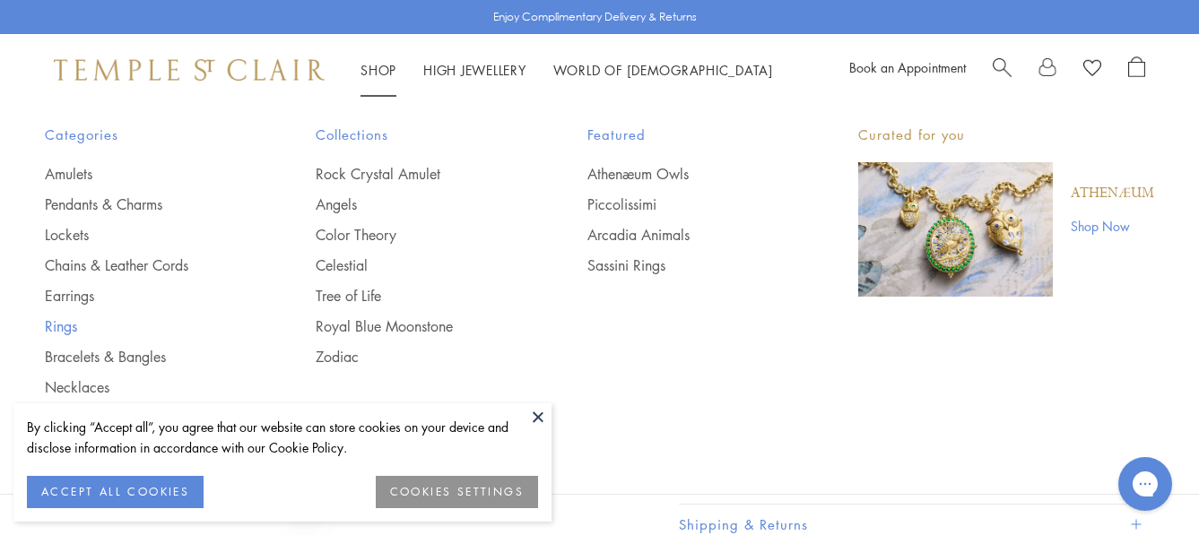
click at [50, 332] on link "Rings" at bounding box center [144, 327] width 199 height 20
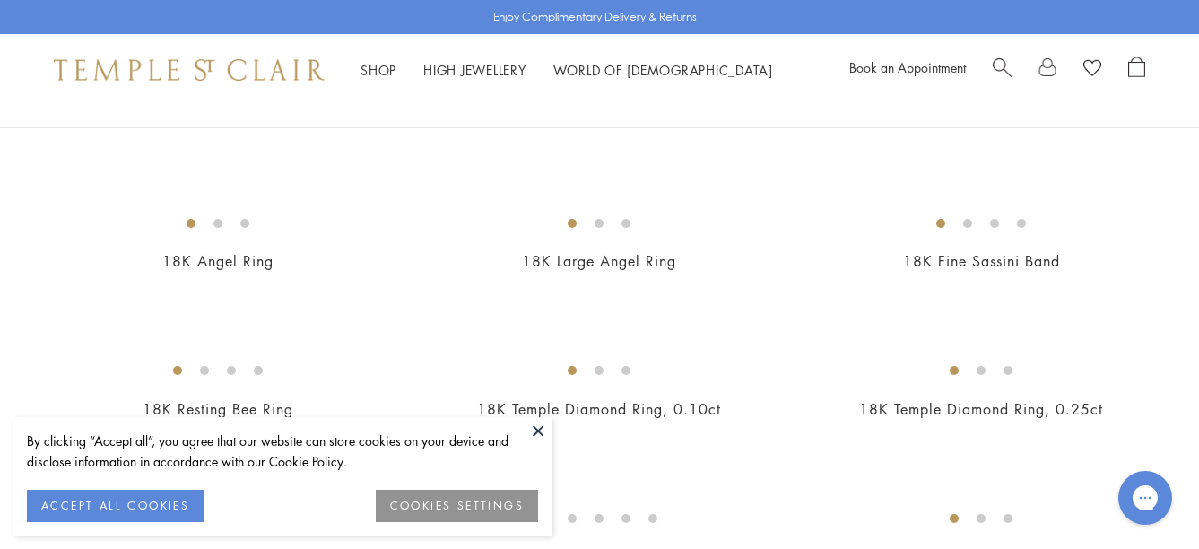
scroll to position [734, 0]
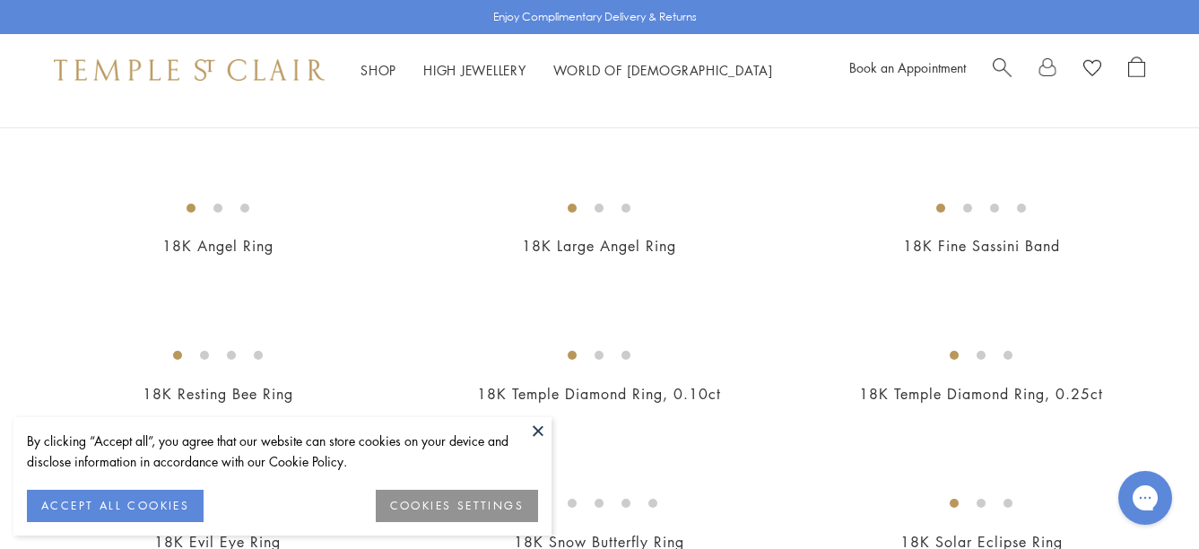
click at [0, 0] on img at bounding box center [0, 0] width 0 height 0
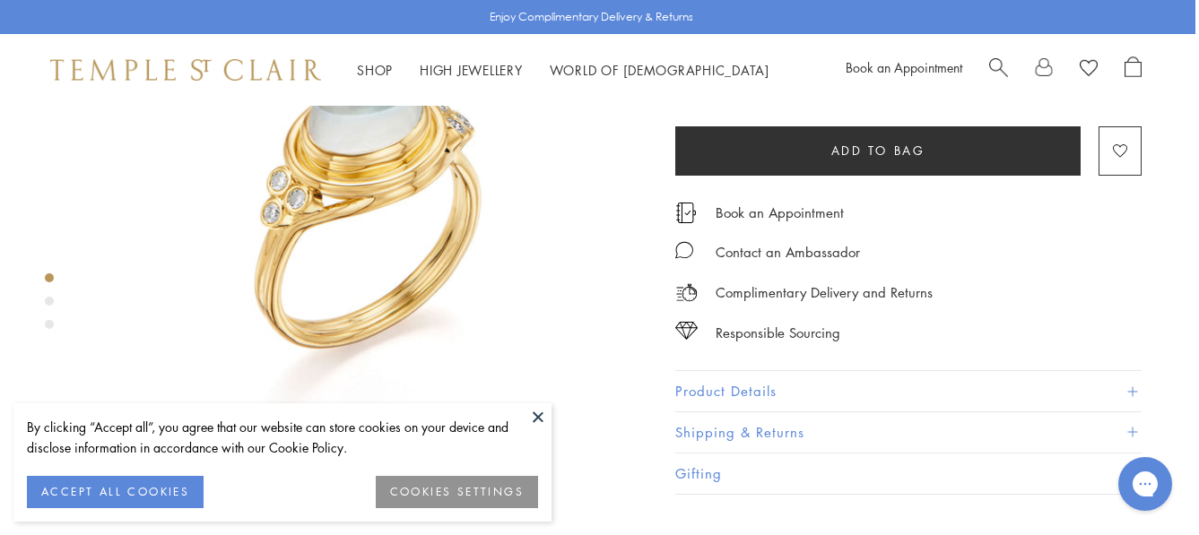
scroll to position [169, 4]
click at [783, 412] on button "Product Details" at bounding box center [908, 391] width 466 height 40
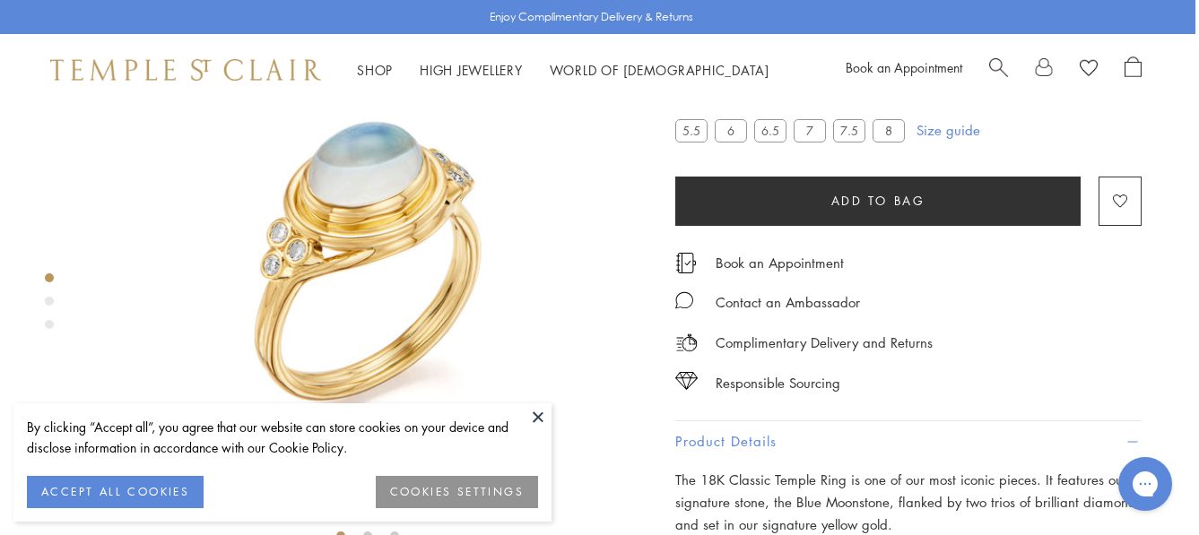
scroll to position [174, 4]
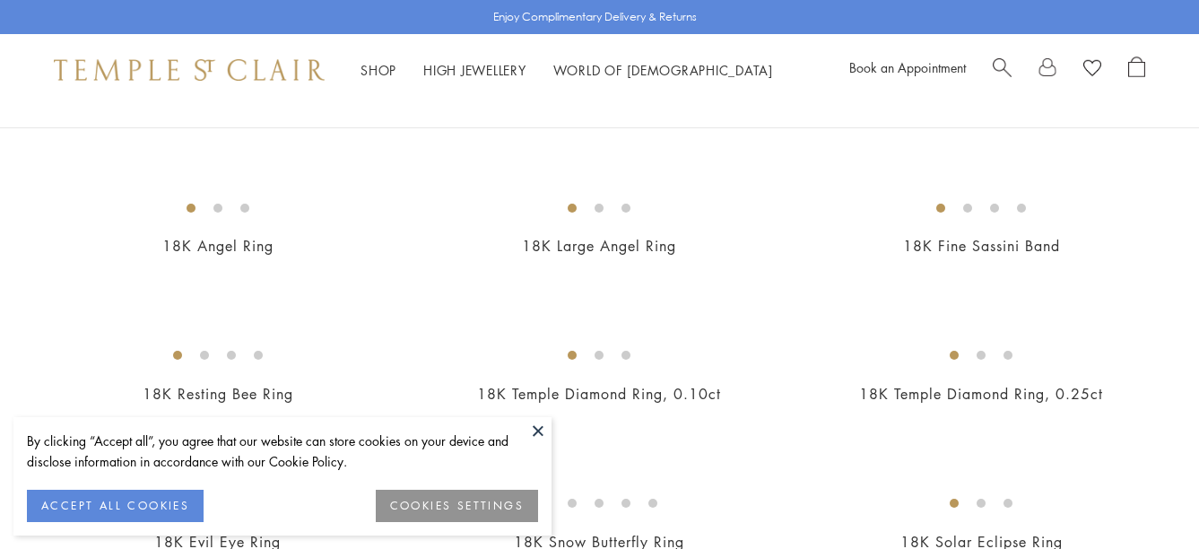
click at [0, 0] on img at bounding box center [0, 0] width 0 height 0
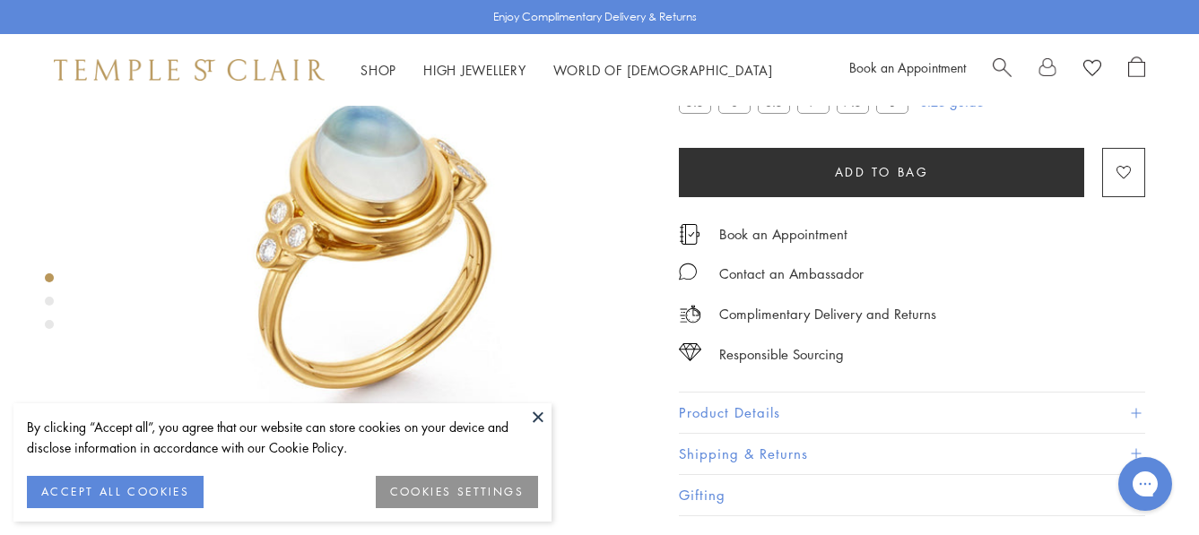
scroll to position [162, 0]
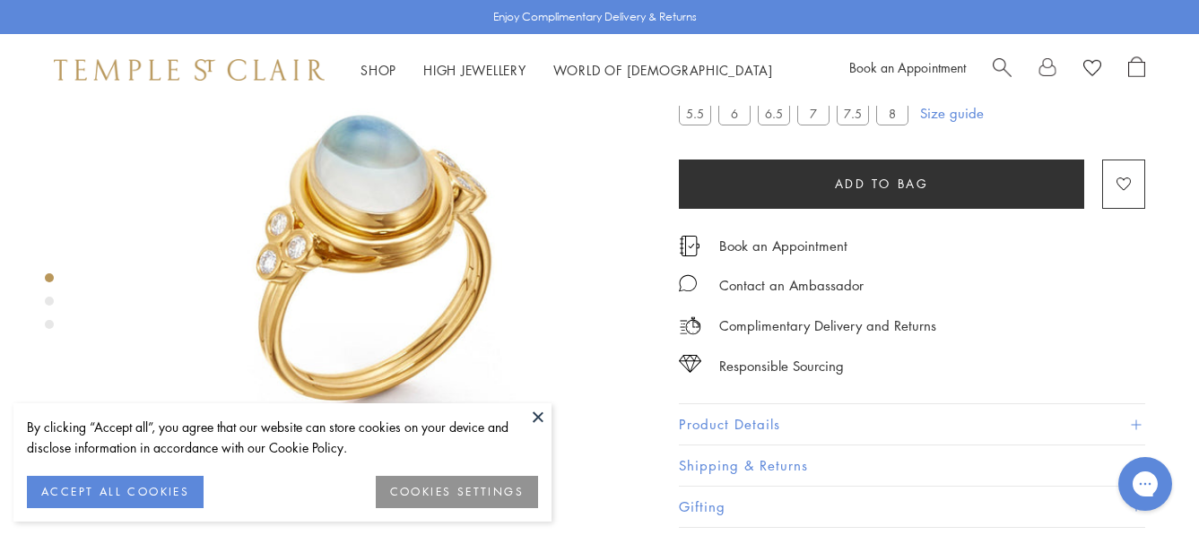
click at [744, 446] on button "Product Details" at bounding box center [912, 425] width 466 height 40
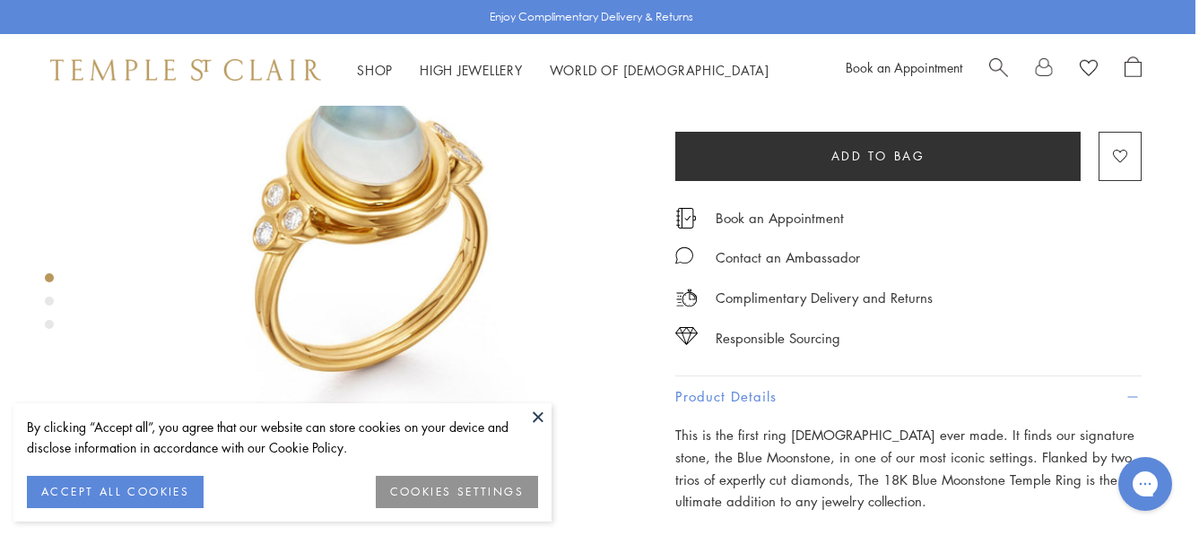
scroll to position [159, 4]
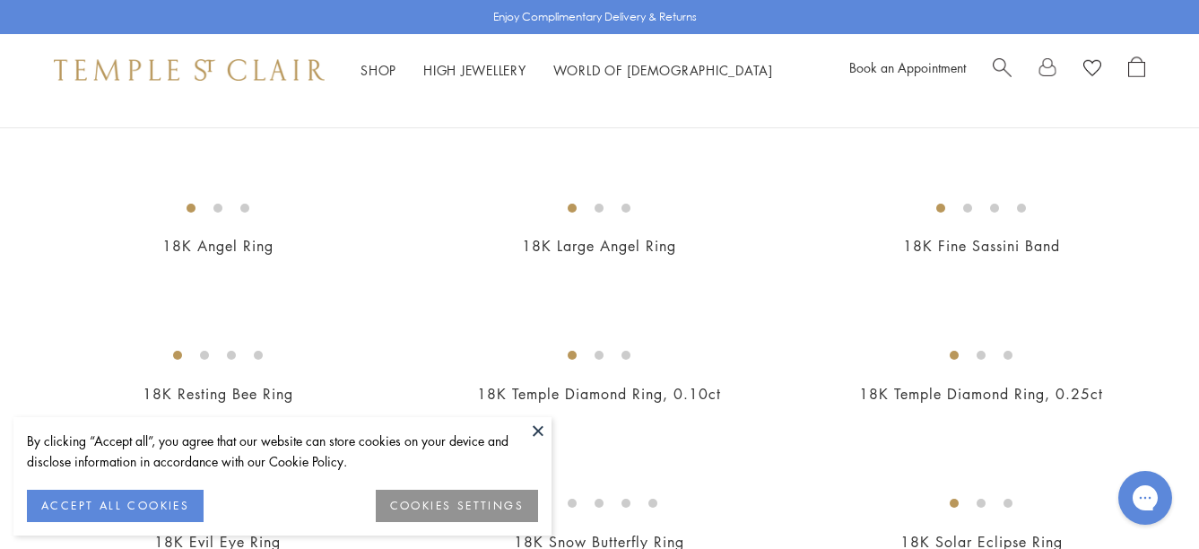
click at [1005, 70] on span "Search" at bounding box center [1002, 65] width 19 height 19
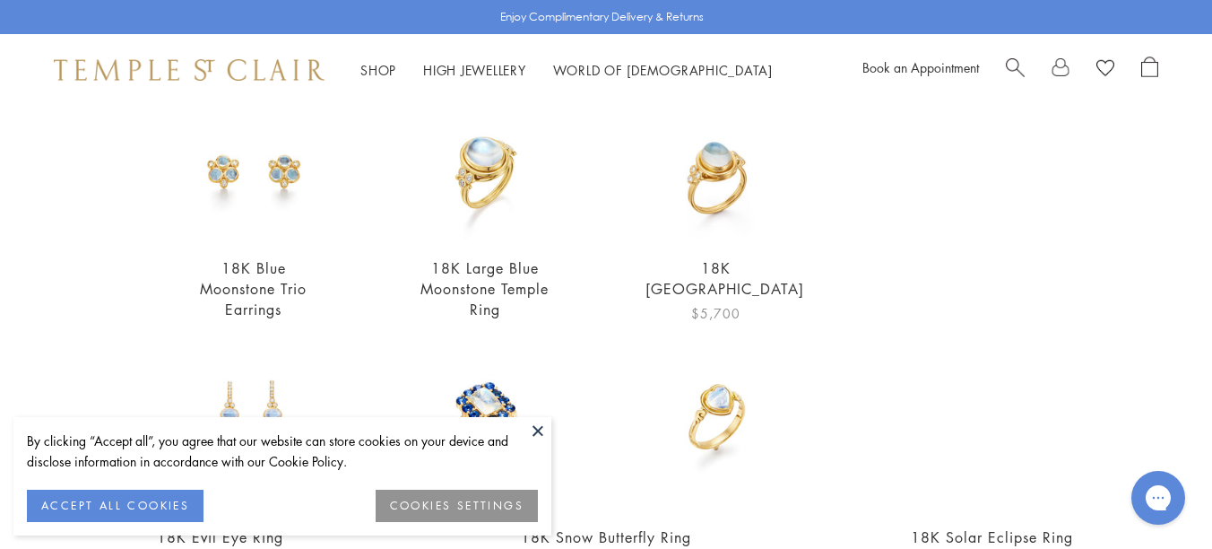
scroll to position [427, 0]
type input "*********"
click at [481, 161] on img at bounding box center [485, 169] width 142 height 142
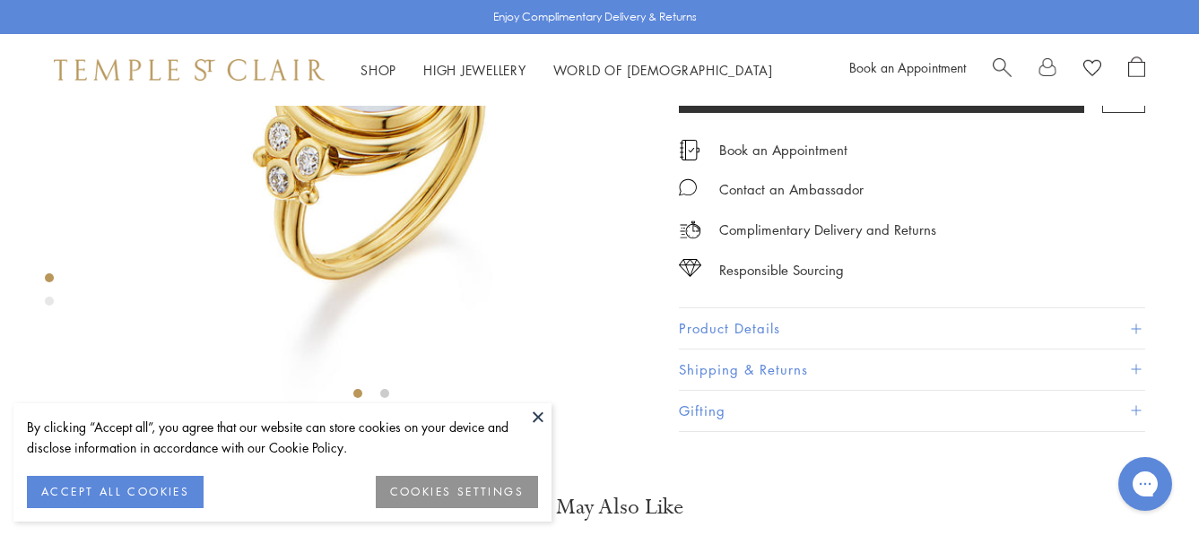
scroll to position [262, 0]
click at [733, 348] on button "Product Details" at bounding box center [912, 328] width 466 height 40
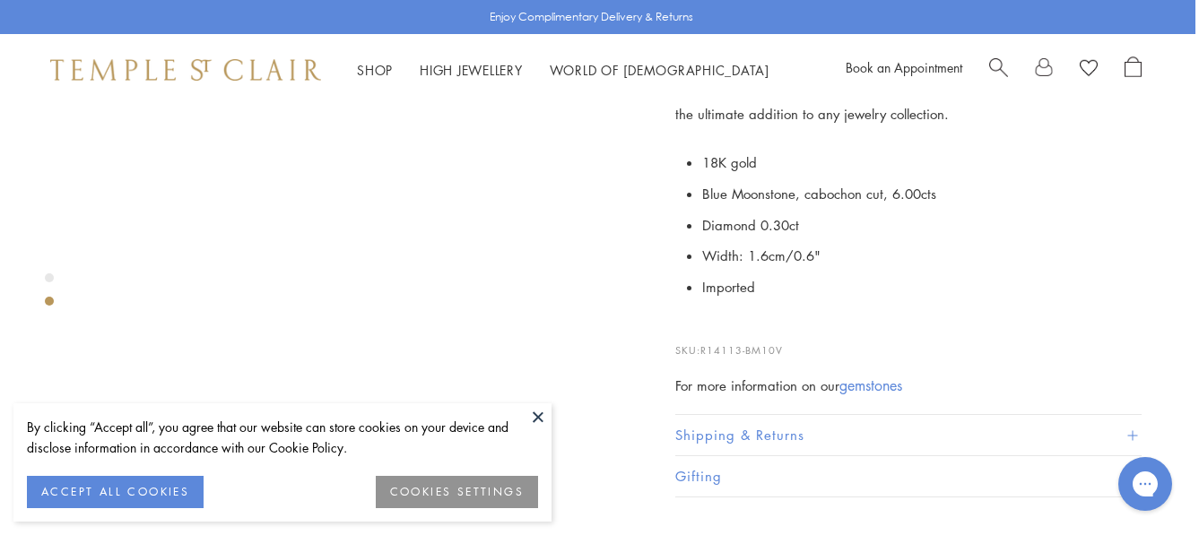
scroll to position [581, 4]
click at [539, 418] on button at bounding box center [538, 417] width 27 height 27
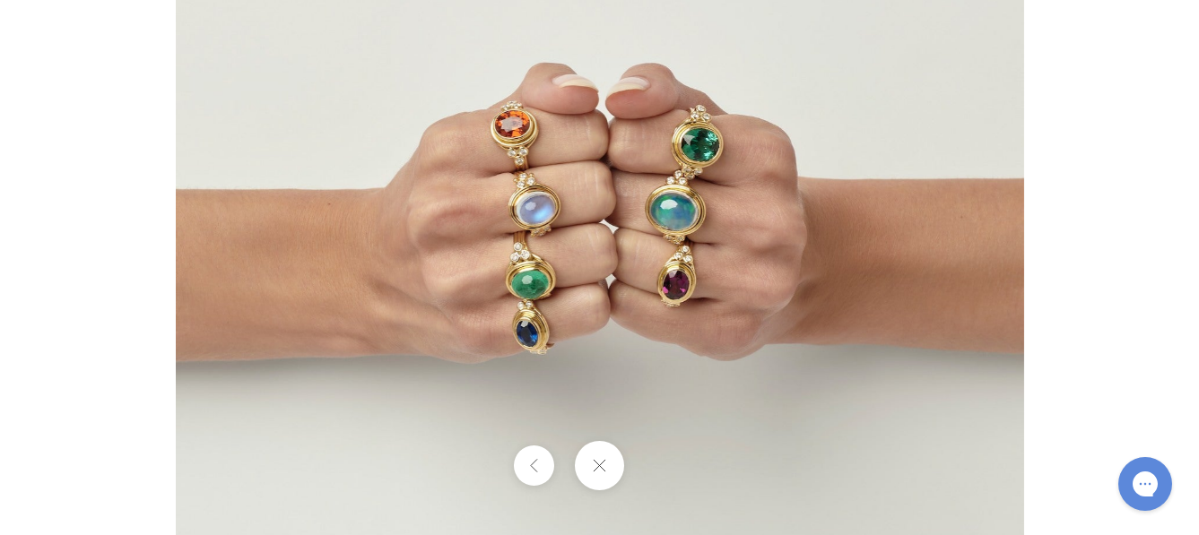
click at [532, 402] on img at bounding box center [600, 208] width 848 height 851
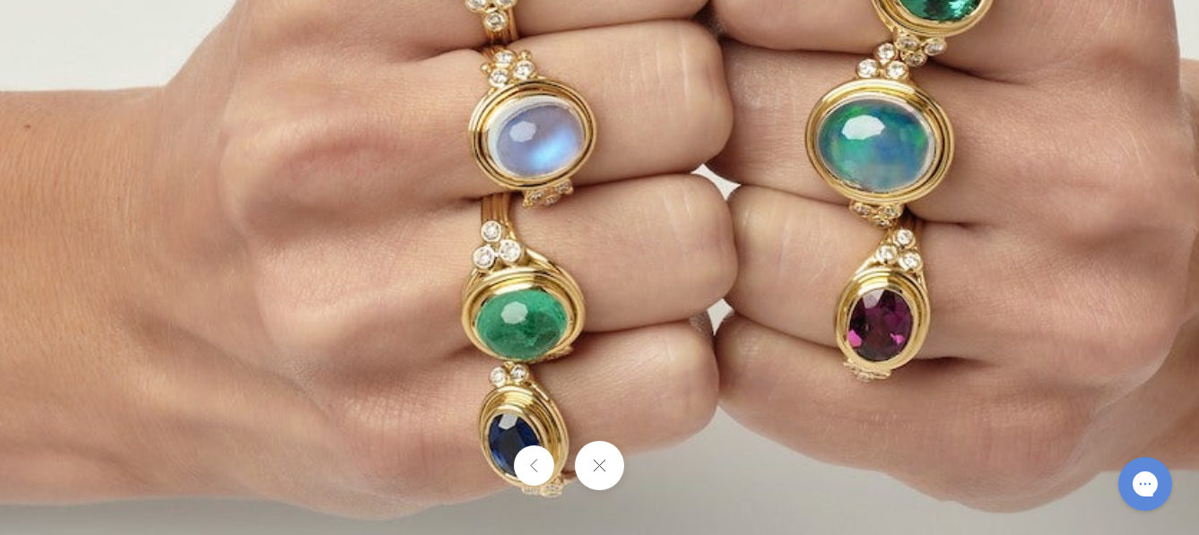
click at [702, 413] on img at bounding box center [693, 138] width 2086 height 2095
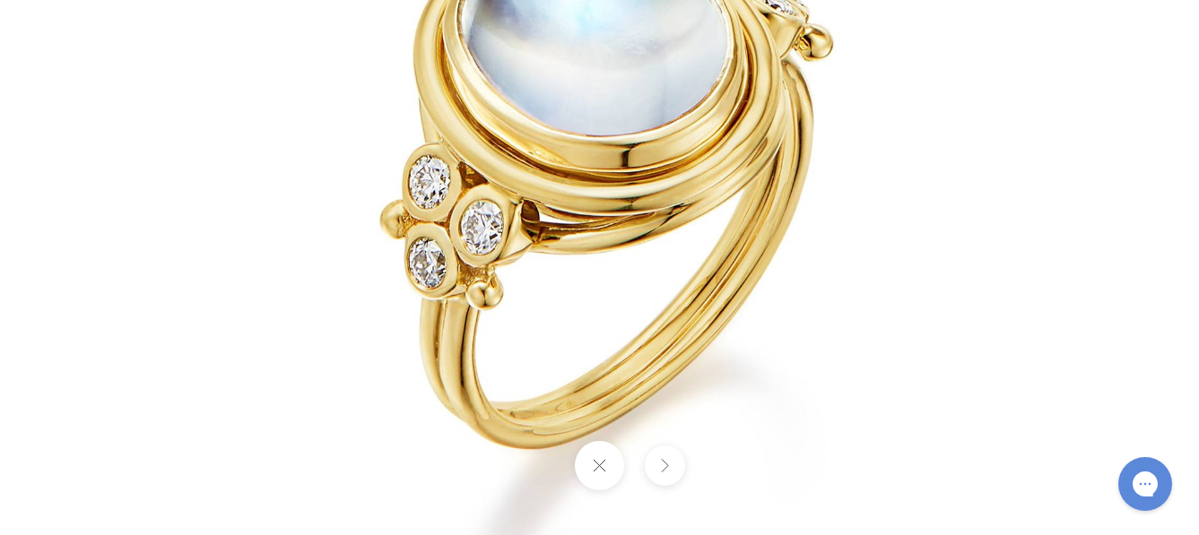
click at [586, 464] on button at bounding box center [599, 465] width 49 height 49
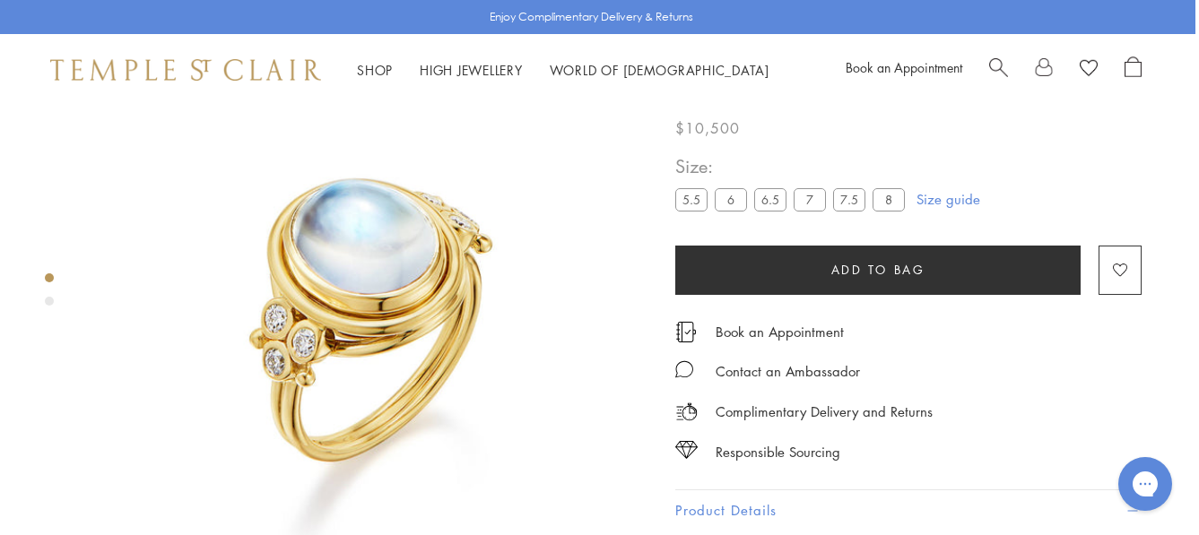
scroll to position [43, 4]
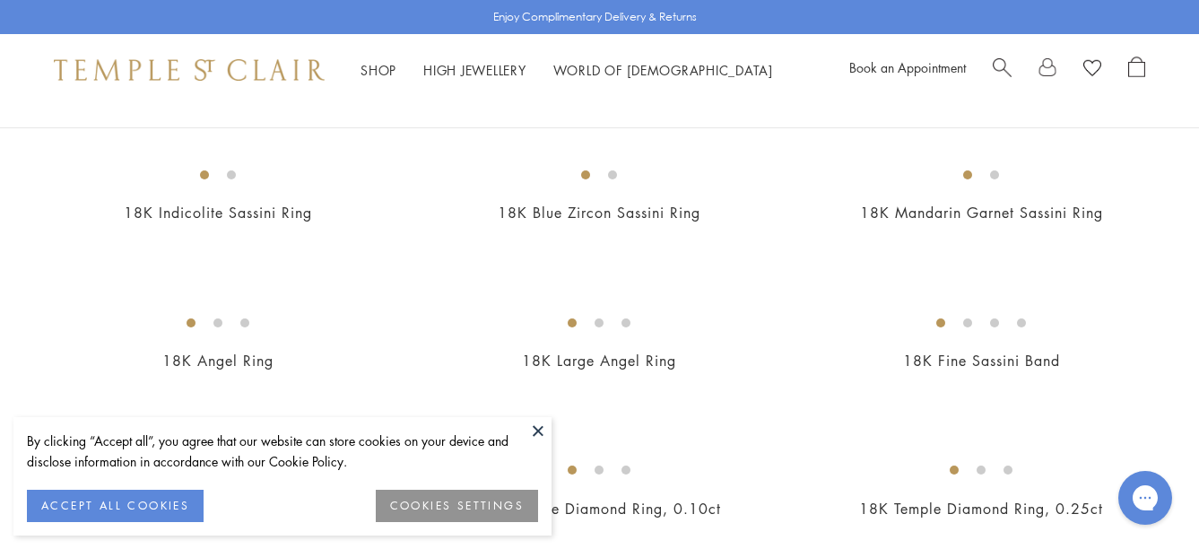
scroll to position [620, 0]
click at [0, 0] on img at bounding box center [0, 0] width 0 height 0
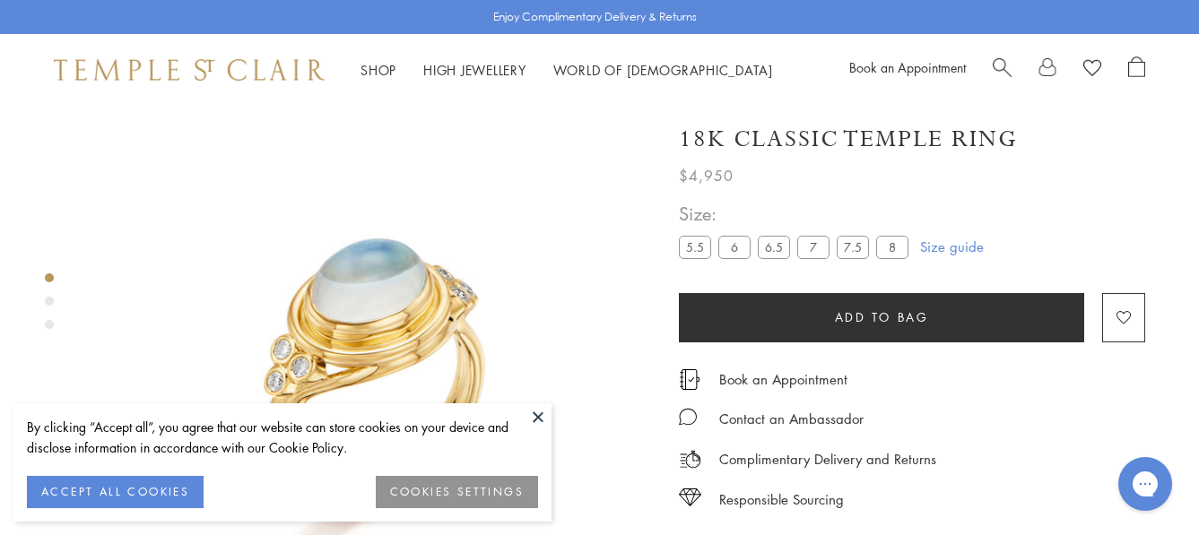
scroll to position [106, 0]
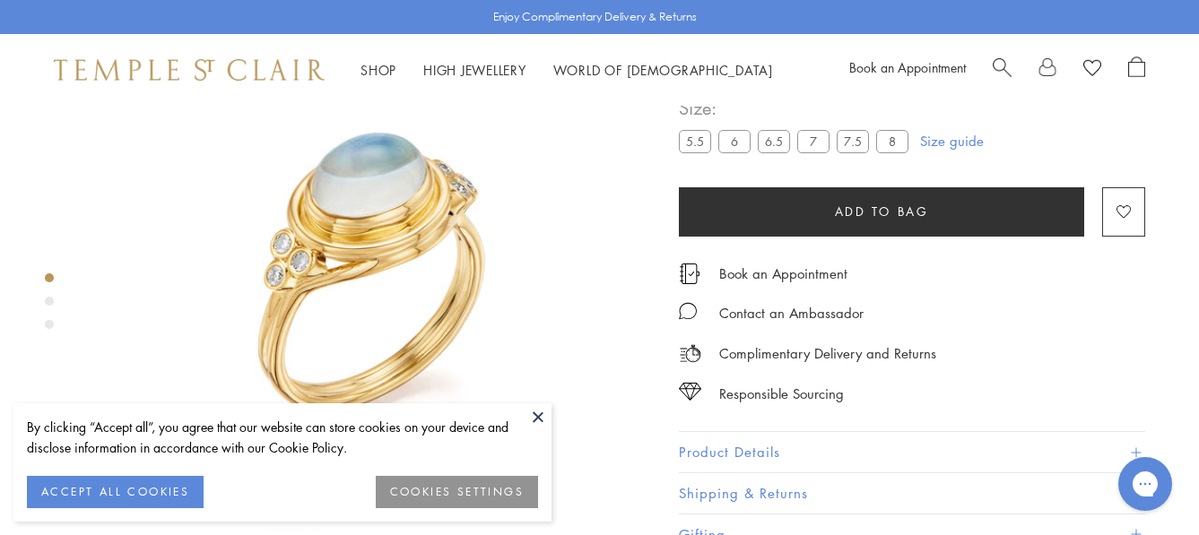
click at [535, 417] on button at bounding box center [538, 417] width 27 height 27
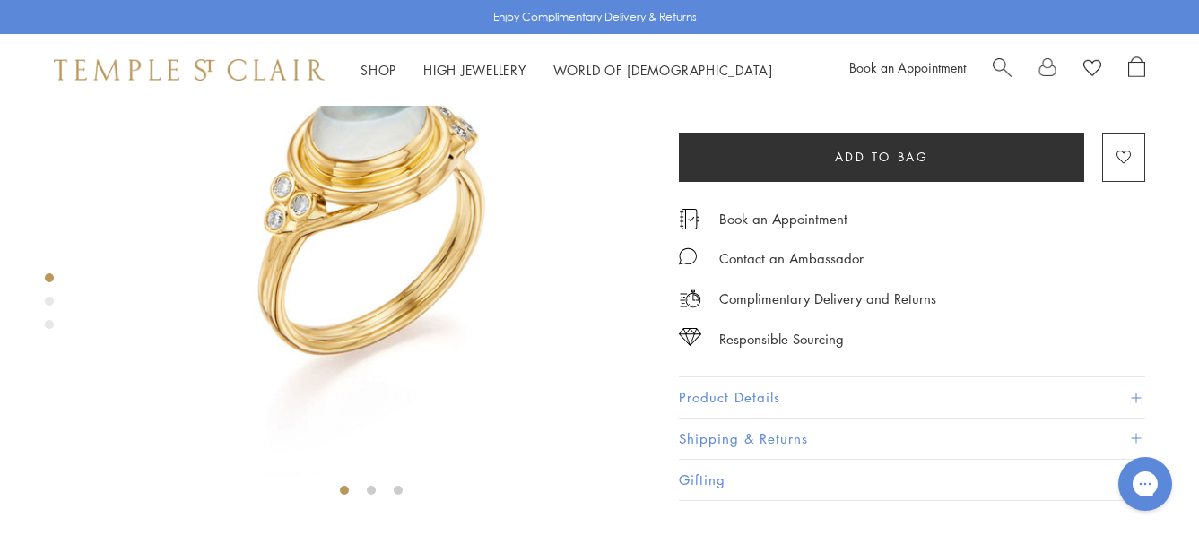
scroll to position [161, 0]
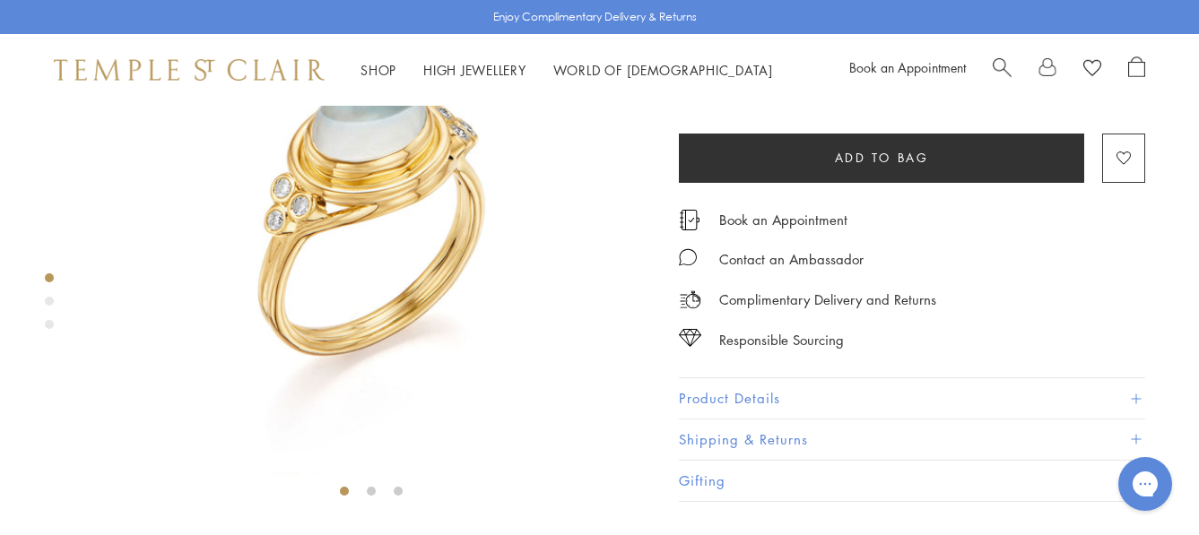
click at [53, 303] on div "Product gallery navigation" at bounding box center [49, 301] width 9 height 9
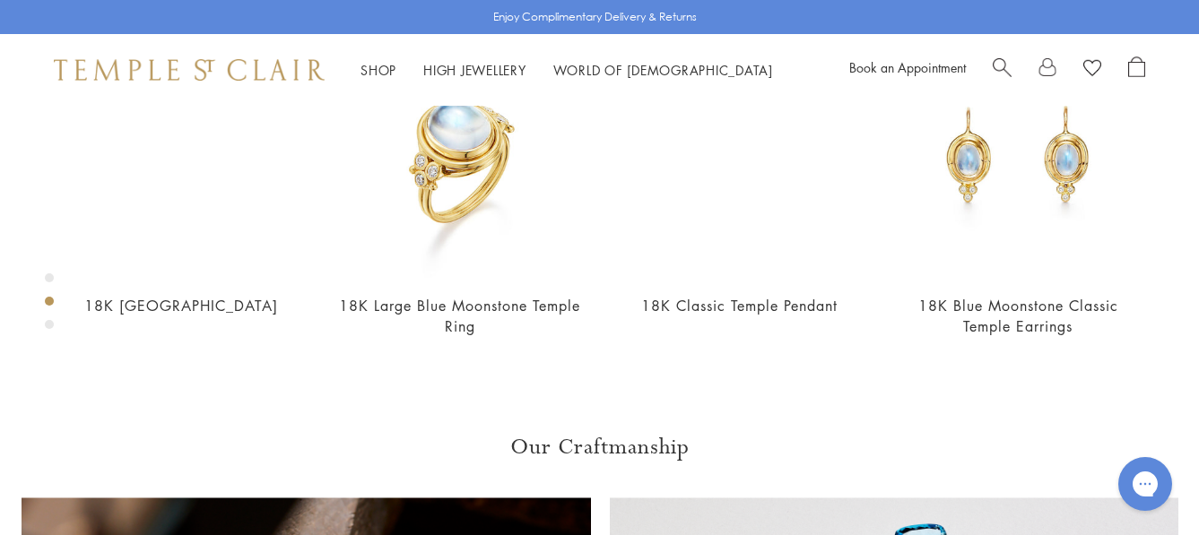
scroll to position [751, 0]
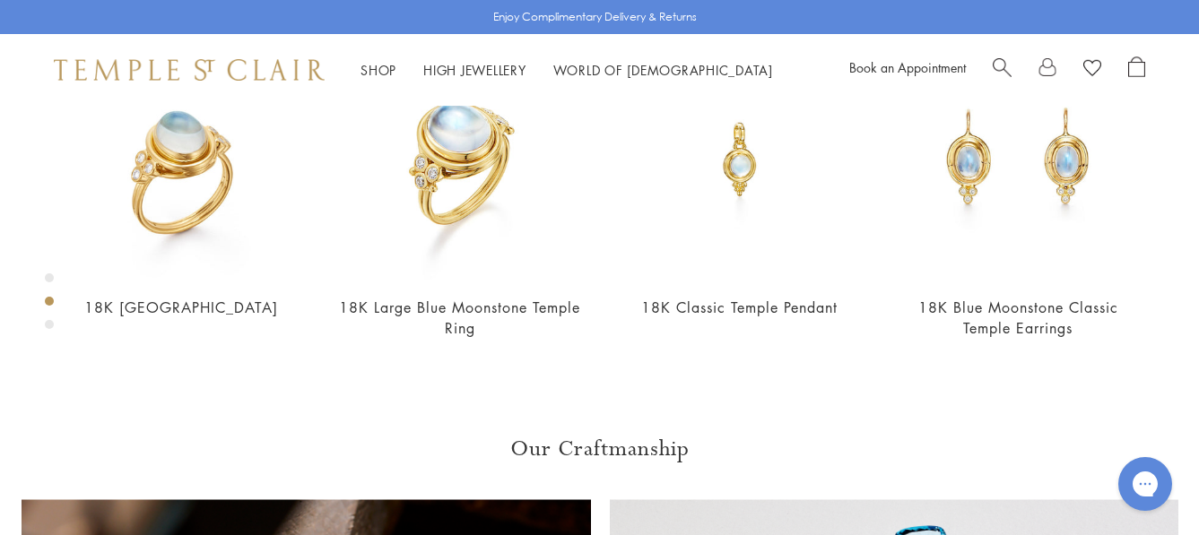
click at [48, 331] on div "Product gallery navigation" at bounding box center [49, 306] width 9 height 74
click at [48, 325] on div "Product gallery navigation" at bounding box center [49, 324] width 9 height 9
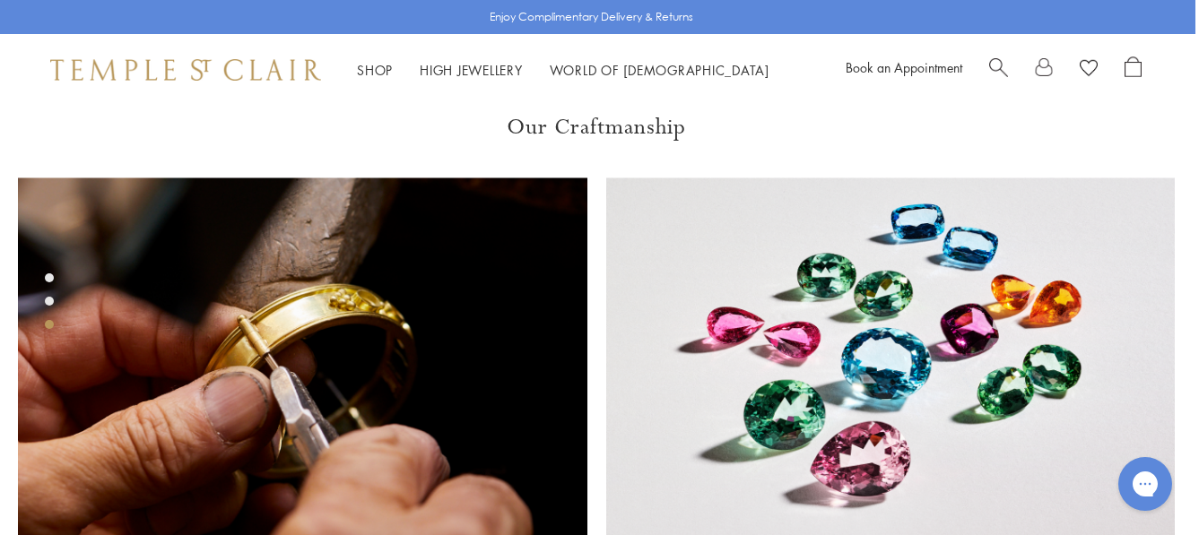
scroll to position [1039, 4]
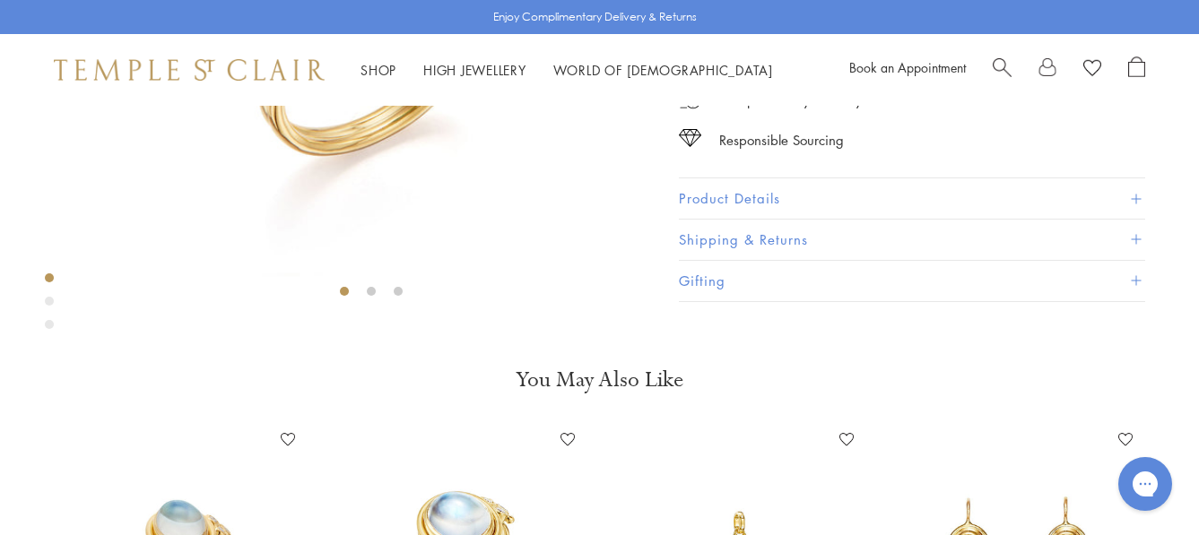
scroll to position [630, 0]
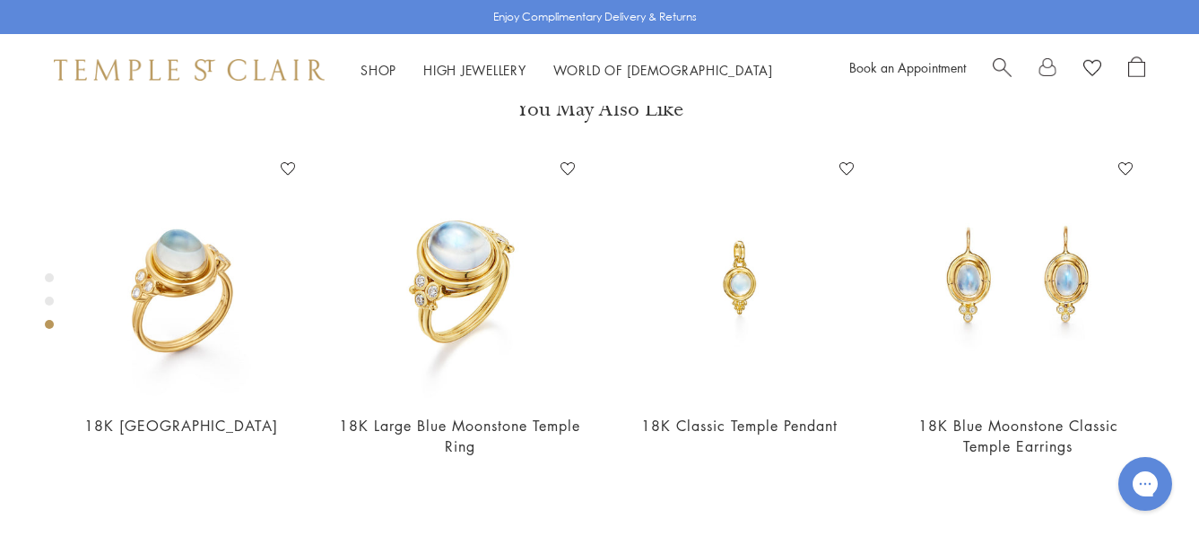
scroll to position [994, 0]
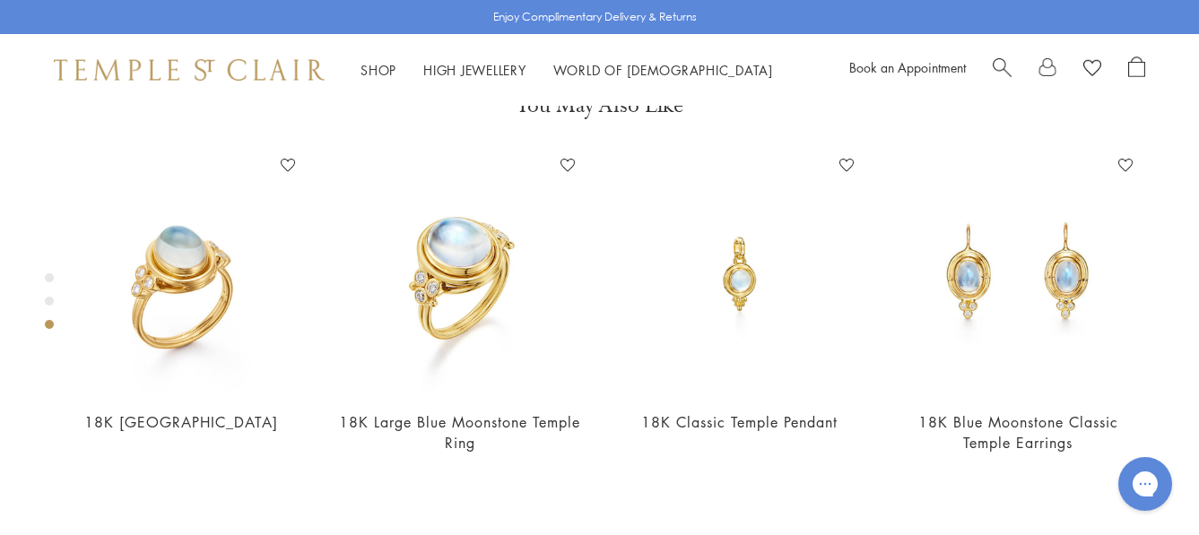
click at [1000, 72] on span "Search" at bounding box center [1002, 65] width 19 height 19
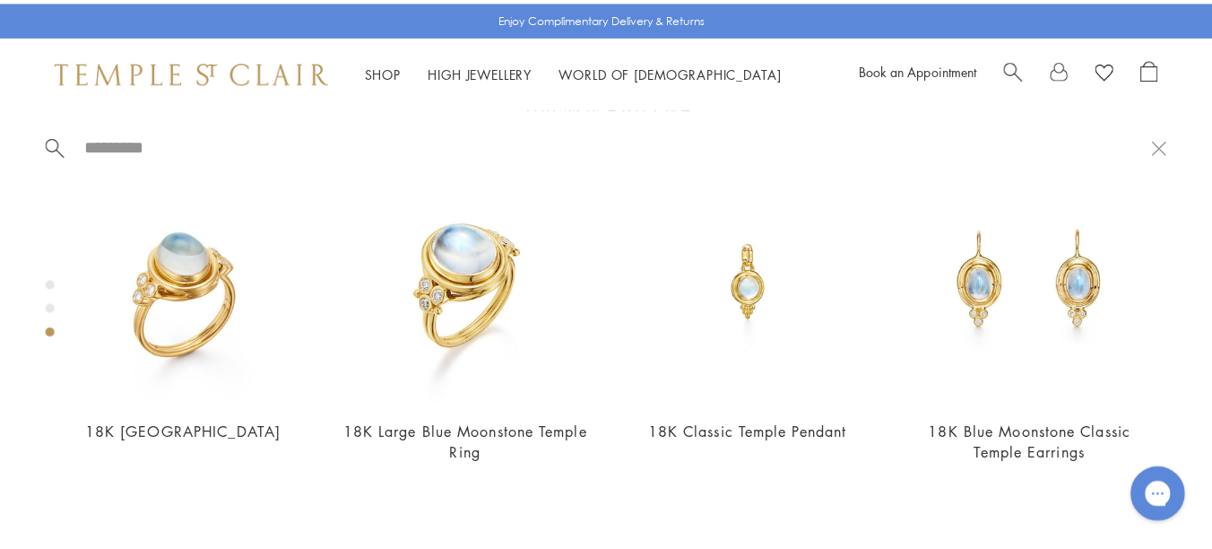
scroll to position [1008, 0]
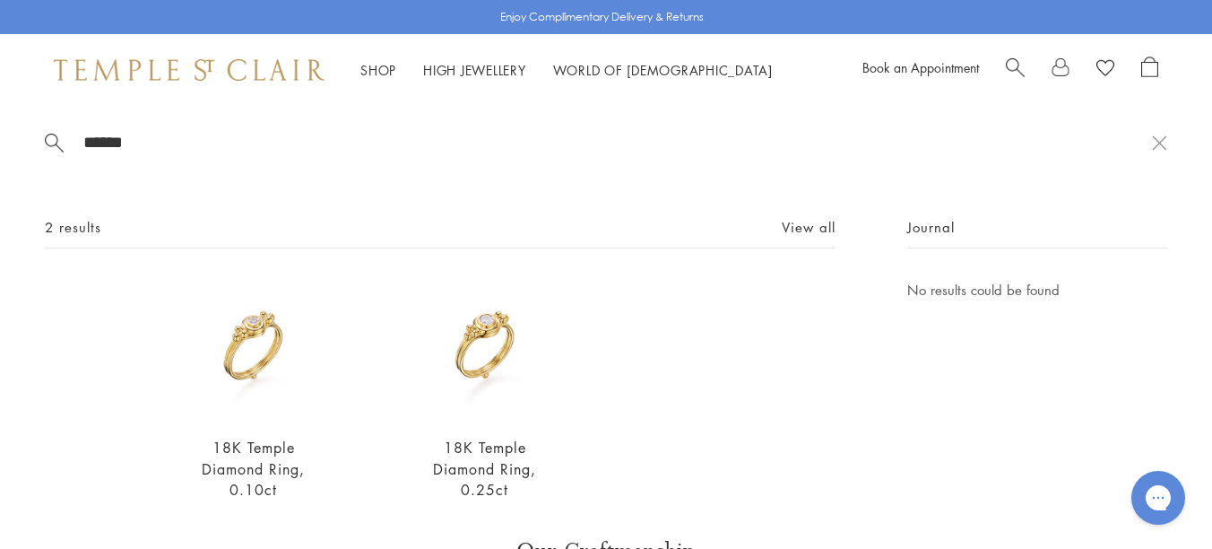
type input "******"
click at [276, 361] on img at bounding box center [254, 350] width 142 height 142
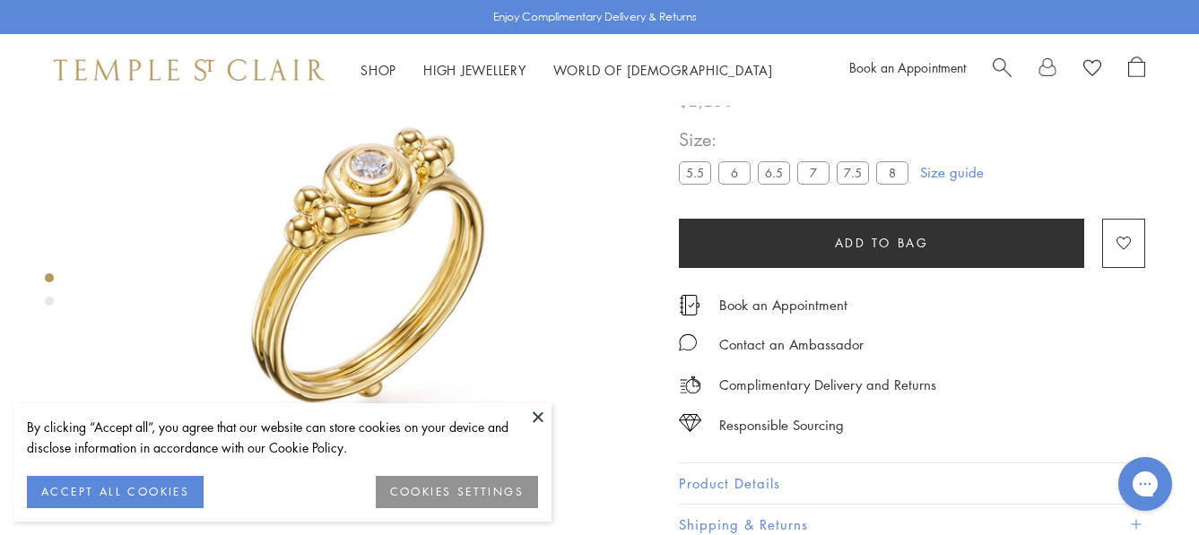
click at [538, 425] on button at bounding box center [538, 417] width 27 height 27
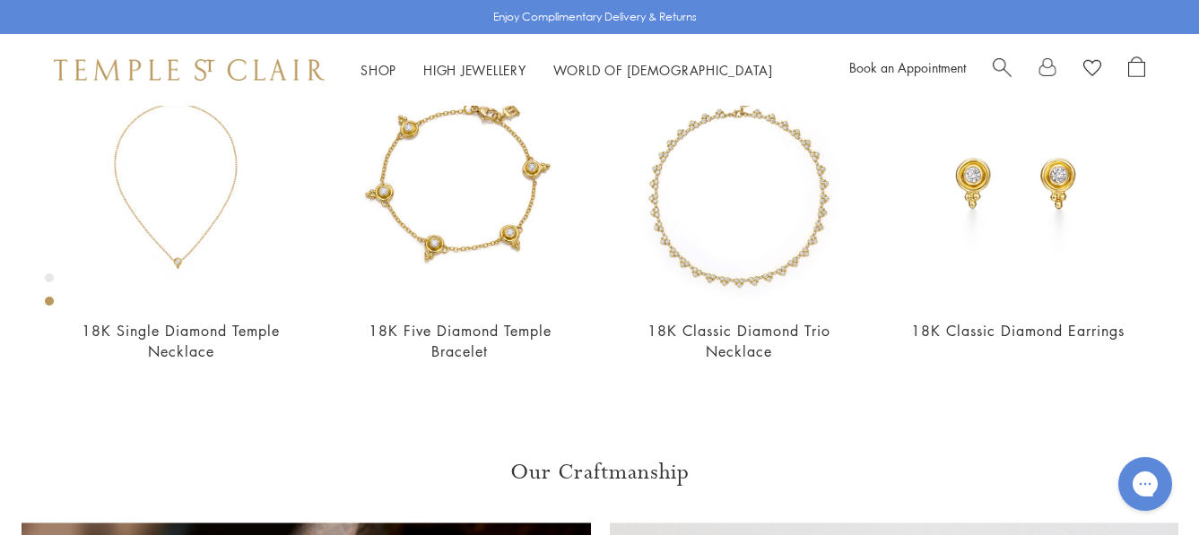
scroll to position [734, 0]
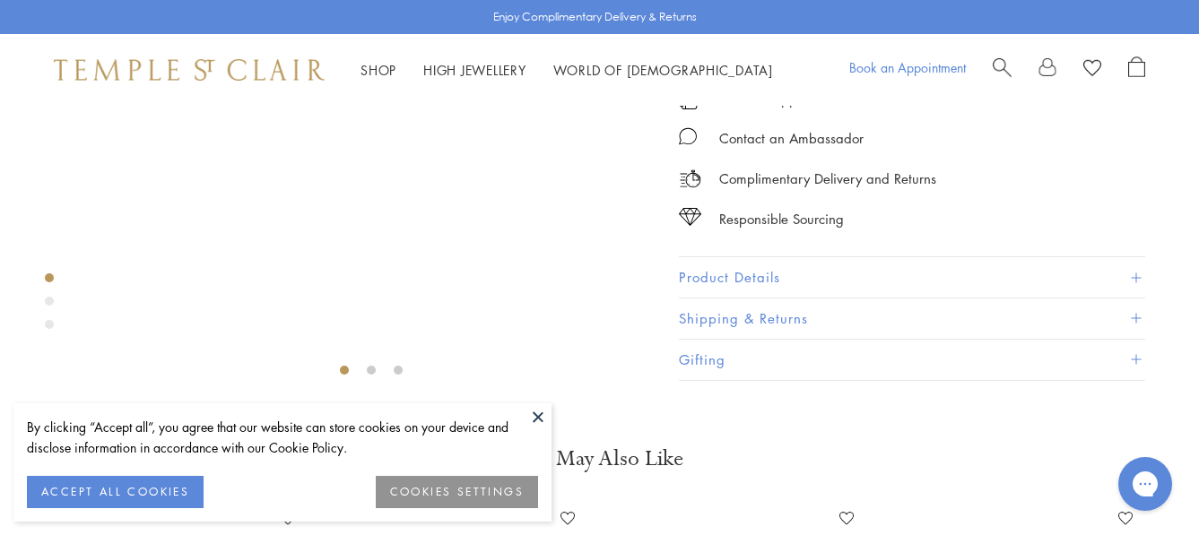
scroll to position [106, 0]
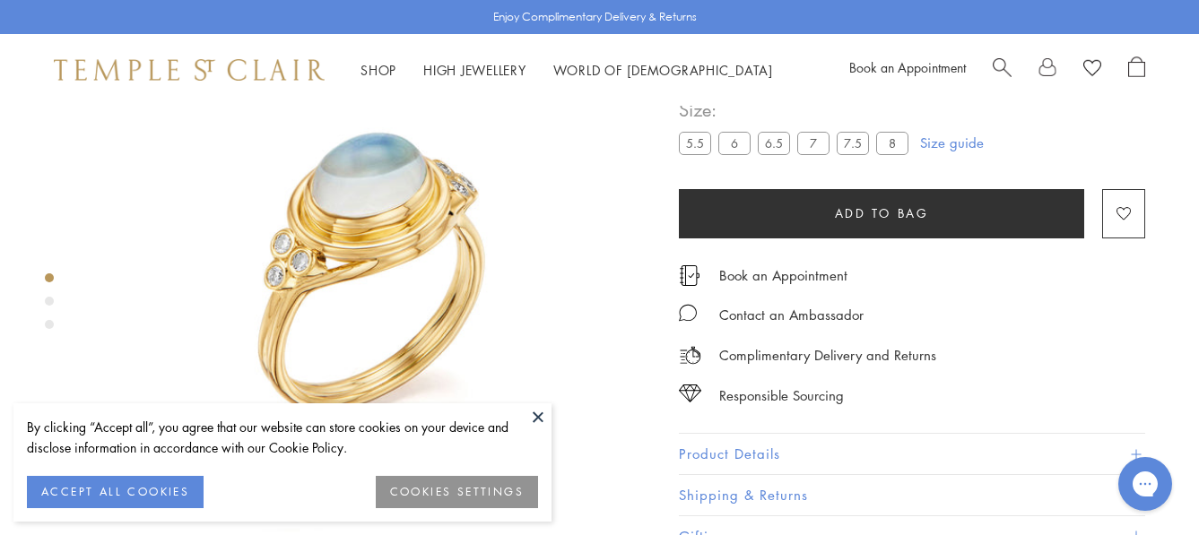
click at [534, 411] on button at bounding box center [538, 417] width 27 height 27
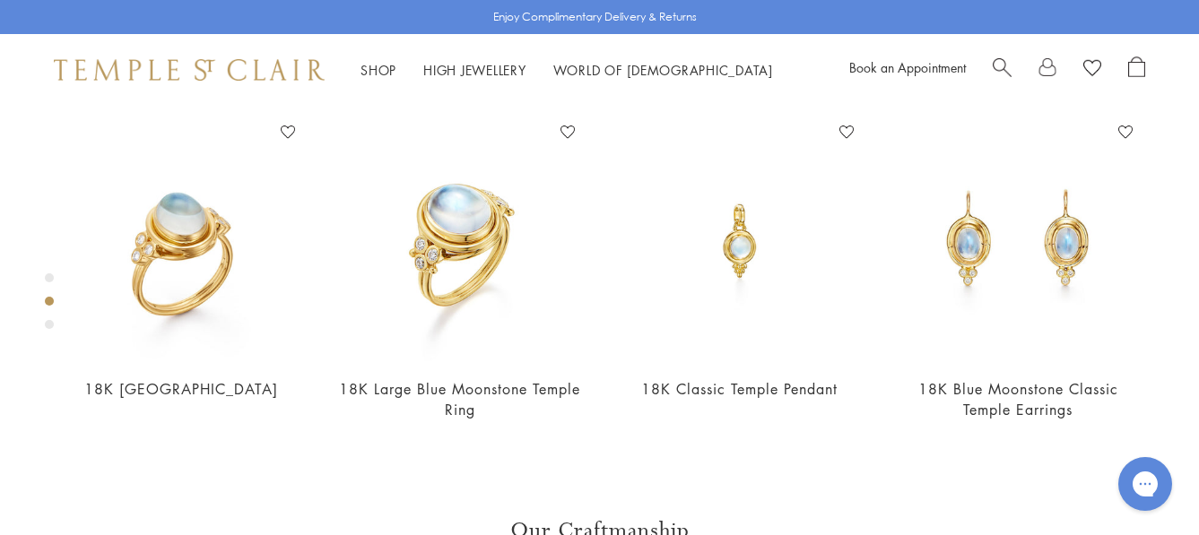
scroll to position [673, 0]
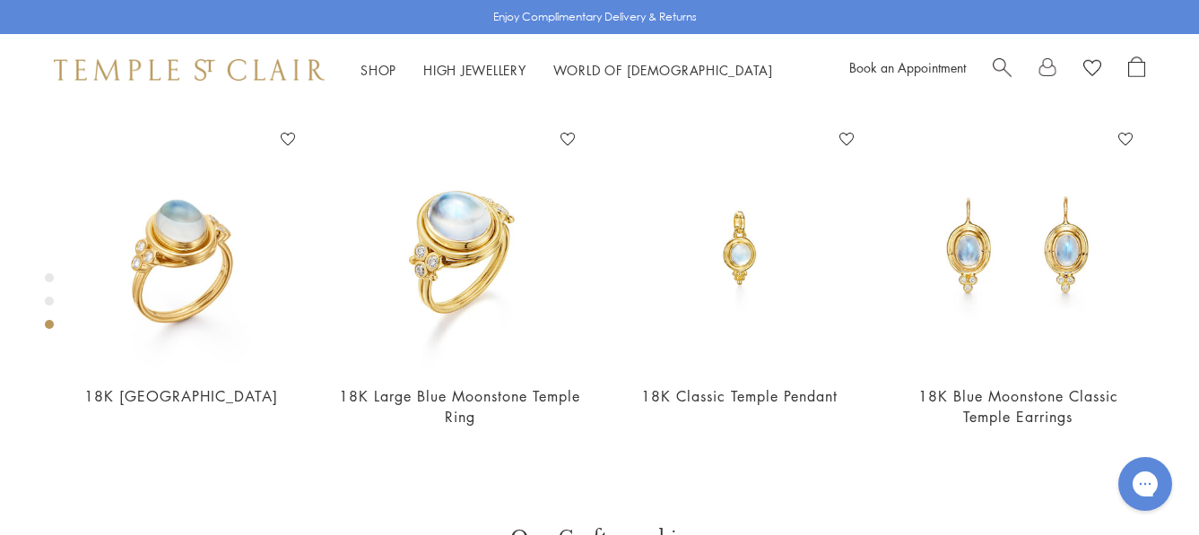
scroll to position [1021, 0]
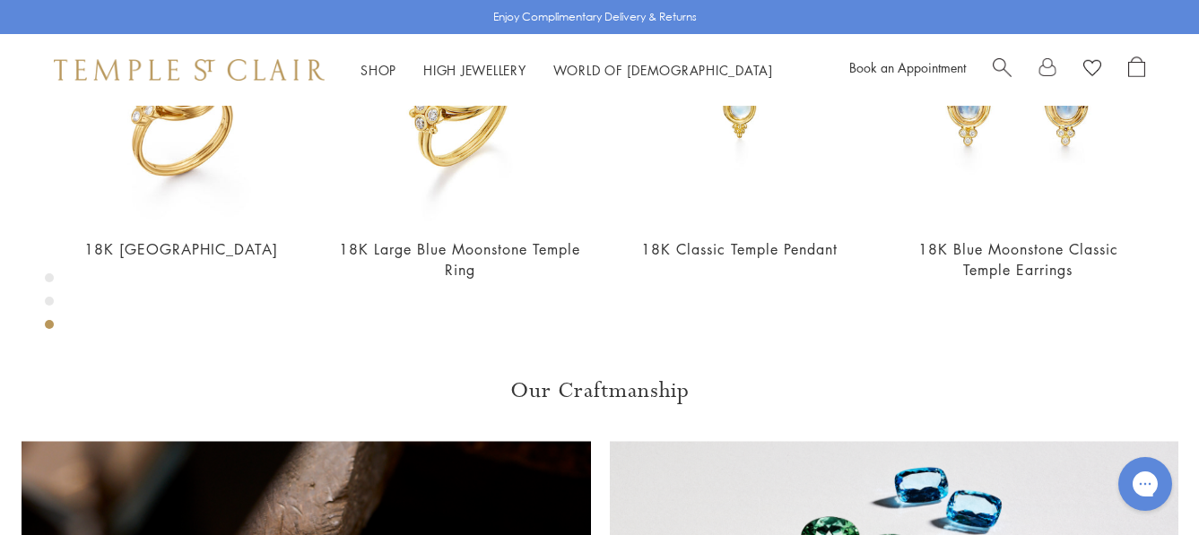
scroll to position [1173, 0]
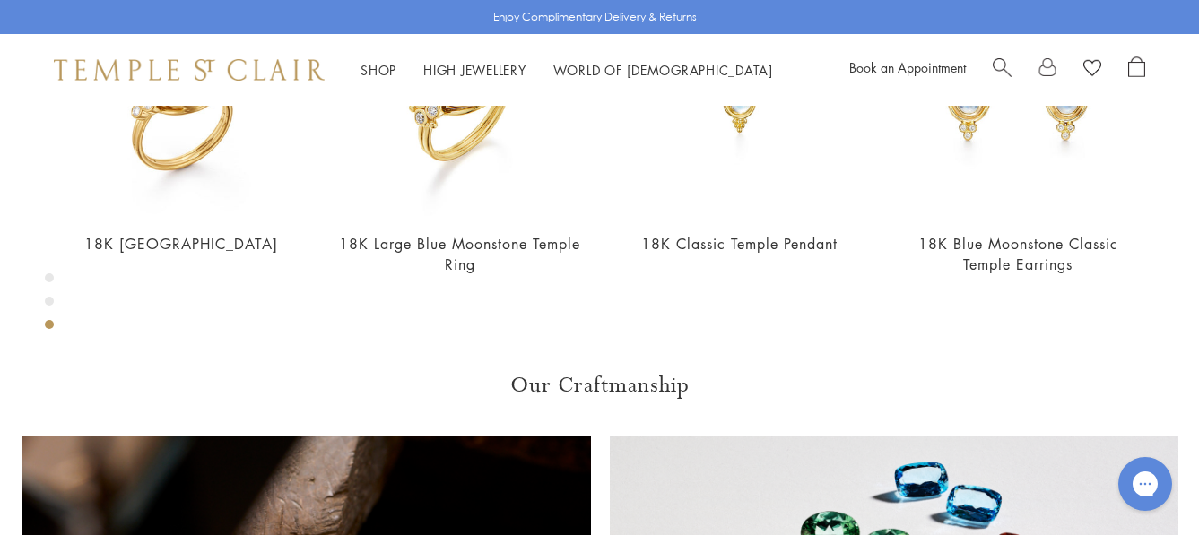
drag, startPoint x: 706, startPoint y: 404, endPoint x: 800, endPoint y: 406, distance: 94.2
copy span "R14109-BM7H"
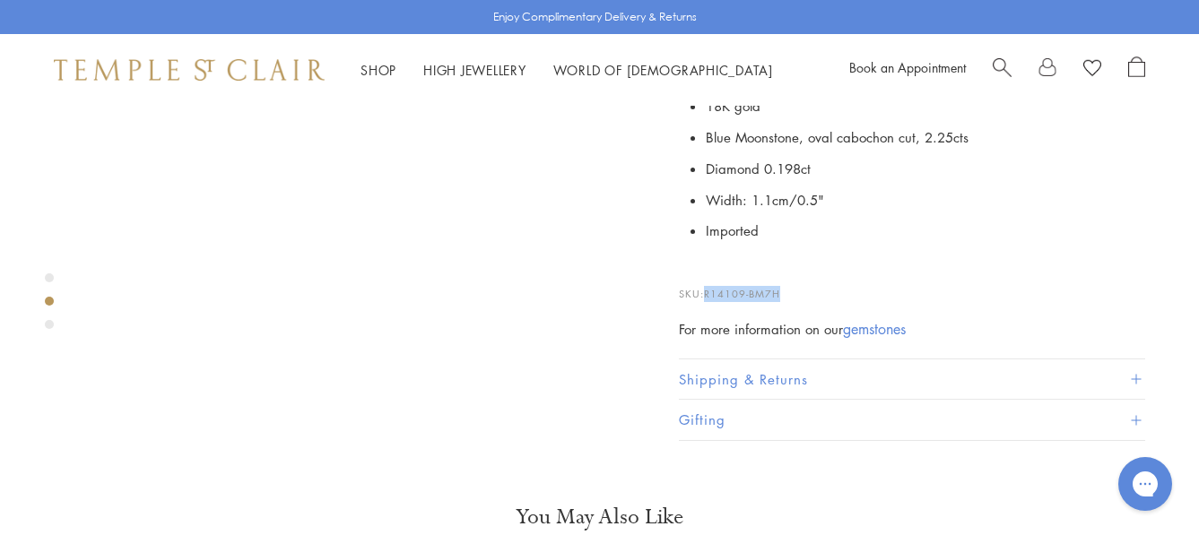
scroll to position [557, 0]
